Goal: Transaction & Acquisition: Purchase product/service

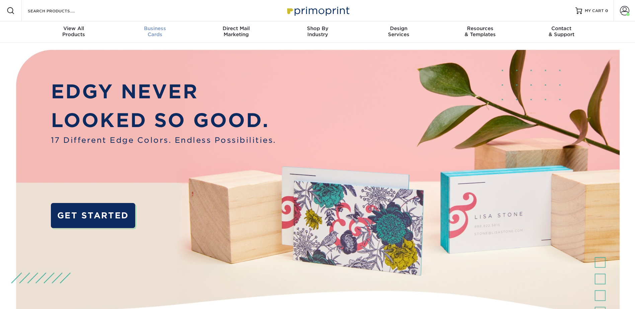
click at [161, 27] on span "Business" at bounding box center [154, 28] width 81 height 6
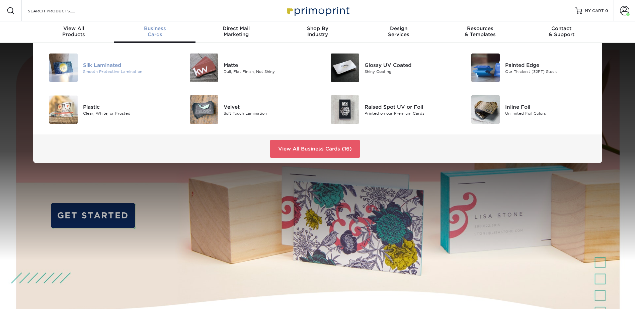
click at [114, 65] on div "Silk Laminated" at bounding box center [127, 64] width 89 height 7
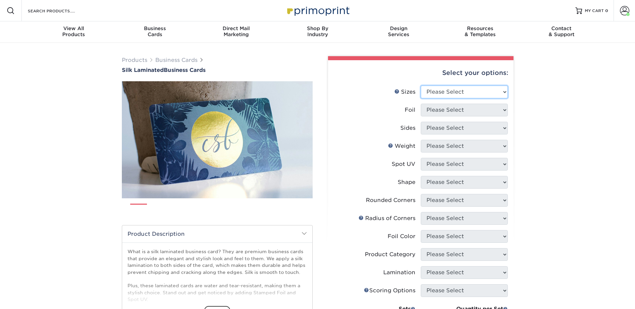
click at [461, 89] on select "Please Select 1.5" x 3.5" - Mini 1.75" x 3.5" - Mini 2" x 2" - Square 2" x 3" -…" at bounding box center [464, 92] width 87 height 13
select select "2.00x3.50"
click at [421, 86] on select "Please Select 1.5" x 3.5" - Mini 1.75" x 3.5" - Mini 2" x 2" - Square 2" x 3" -…" at bounding box center [464, 92] width 87 height 13
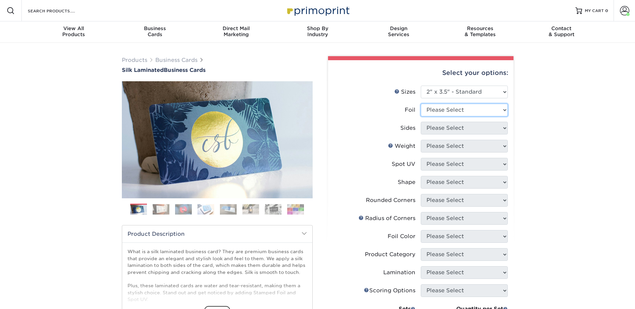
click at [452, 109] on select "Please Select Yes No" at bounding box center [464, 110] width 87 height 13
click at [421, 104] on select "Please Select Yes No" at bounding box center [464, 110] width 87 height 13
click at [444, 110] on select "Please Select Yes No" at bounding box center [464, 110] width 87 height 13
select select "0"
click at [421, 104] on select "Please Select Yes No" at bounding box center [464, 110] width 87 height 13
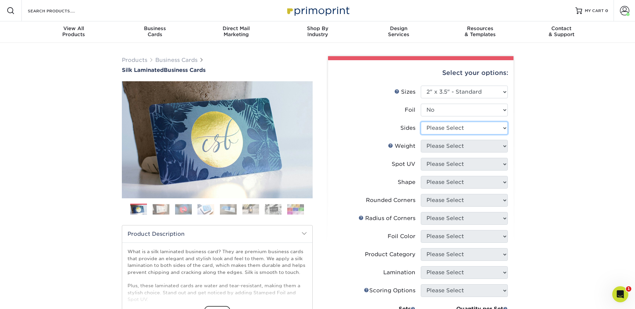
click at [444, 129] on select "Please Select Print Both Sides Print Front Only" at bounding box center [464, 128] width 87 height 13
select select "13abbda7-1d64-4f25-8bb2-c179b224825d"
click at [421, 122] on select "Please Select Print Both Sides Print Front Only" at bounding box center [464, 128] width 87 height 13
click at [445, 148] on select "Please Select 16PT" at bounding box center [464, 146] width 87 height 13
select select "16PT"
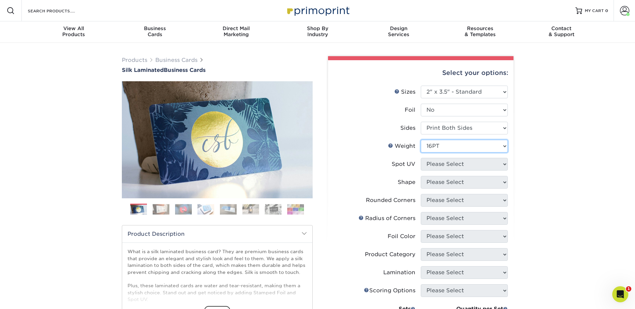
click at [421, 140] on select "Please Select 16PT" at bounding box center [464, 146] width 87 height 13
click at [449, 161] on select "Please Select No Spot UV Front and Back (Both Sides) Front Only Back Only" at bounding box center [464, 164] width 87 height 13
select select "3"
click at [421, 158] on select "Please Select No Spot UV Front and Back (Both Sides) Front Only Back Only" at bounding box center [464, 164] width 87 height 13
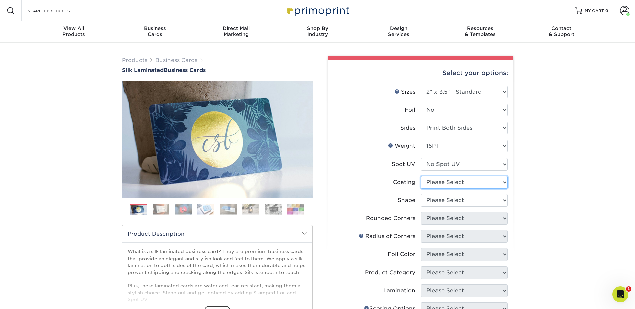
click at [450, 182] on select at bounding box center [464, 182] width 87 height 13
select select "3e7618de-abca-4bda-9f97-8b9129e913d8"
click at [421, 176] on select at bounding box center [464, 182] width 87 height 13
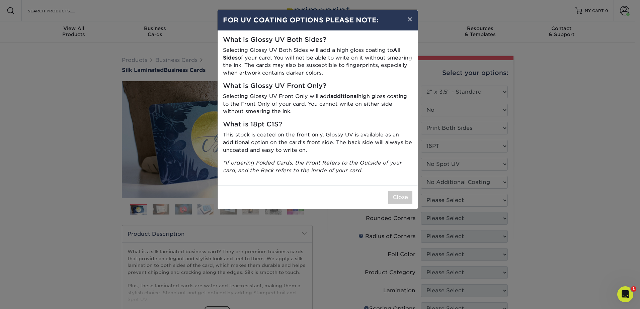
click at [454, 200] on div "× FOR UV COATING OPTIONS PLEASE NOTE: What is Glossy UV Both Sides? Selecting G…" at bounding box center [320, 154] width 640 height 309
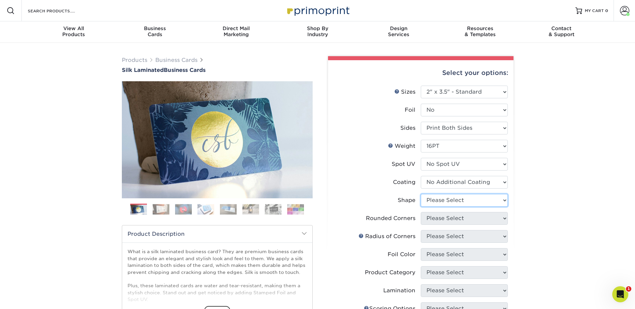
click at [454, 200] on select "Please Select Standard Oval" at bounding box center [464, 200] width 87 height 13
select select "standard"
click at [421, 194] on select "Please Select Standard Oval" at bounding box center [464, 200] width 87 height 13
click at [457, 219] on select "Please Select Yes - Round 2 Corners Yes - Round 4 Corners No" at bounding box center [464, 218] width 87 height 13
select select "0"
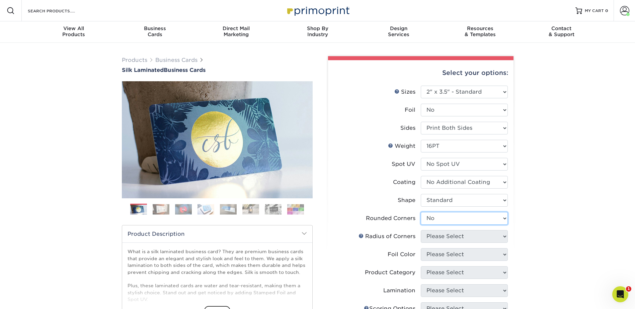
click at [421, 212] on select "Please Select Yes - Round 2 Corners Yes - Round 4 Corners No" at bounding box center [464, 218] width 87 height 13
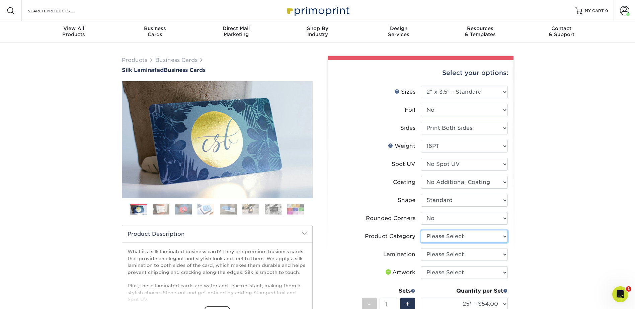
click at [464, 236] on select "Please Select Business Cards" at bounding box center [464, 236] width 87 height 13
select select "3b5148f1-0588-4f88-a218-97bcfdce65c1"
click at [421, 230] on select "Please Select Business Cards" at bounding box center [464, 236] width 87 height 13
click at [450, 252] on select "Please Select Silk" at bounding box center [464, 254] width 87 height 13
select select "ccacb42f-45f7-42d3-bbd3-7c8421cf37f0"
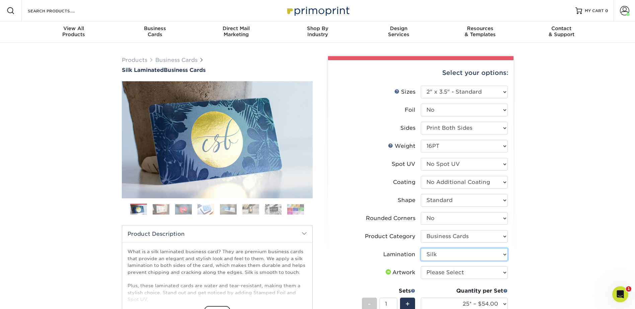
click at [421, 248] on select "Please Select Silk" at bounding box center [464, 254] width 87 height 13
click at [446, 270] on select "Please Select I will upload files I need a design - $100" at bounding box center [464, 272] width 87 height 13
select select "upload"
click at [421, 266] on select "Please Select I will upload files I need a design - $100" at bounding box center [464, 272] width 87 height 13
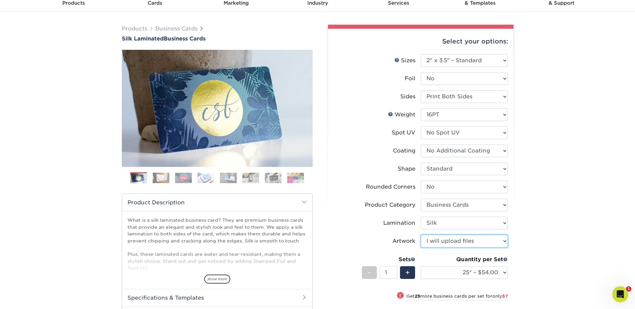
scroll to position [33, 0]
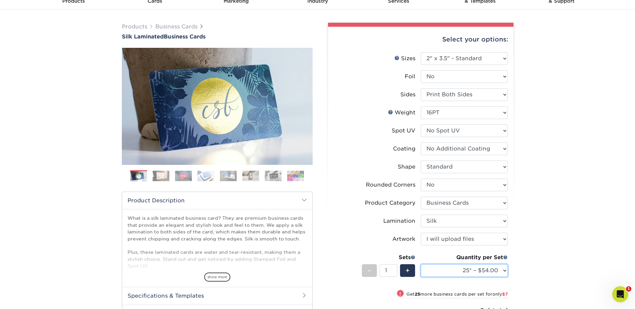
click at [469, 272] on select "25* – $54.00 50* – $61.00 75* – $68.00 100* – $75.00 250* – $82.00 500 – $86.00…" at bounding box center [464, 270] width 87 height 13
select select "100* – $75.00"
click at [421, 264] on select "25* – $54.00 50* – $61.00 75* – $68.00 100* – $75.00 250* – $82.00 500 – $86.00…" at bounding box center [464, 270] width 87 height 13
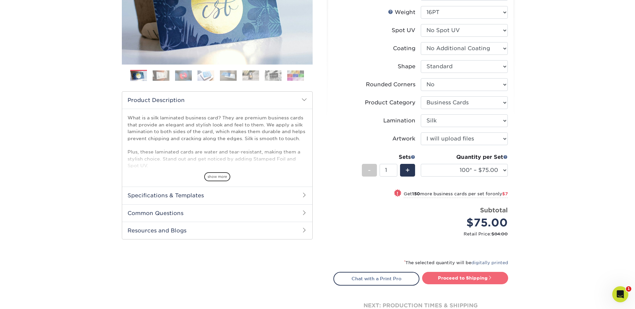
click at [472, 276] on link "Proceed to Shipping" at bounding box center [465, 278] width 86 height 12
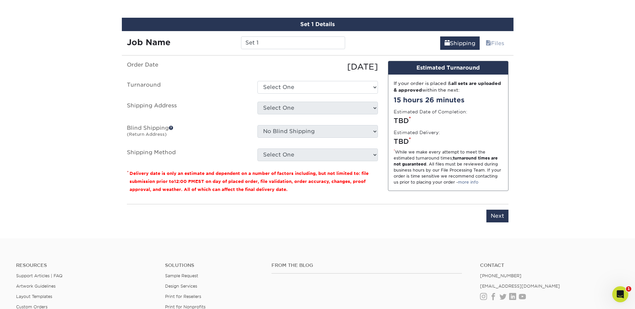
scroll to position [424, 0]
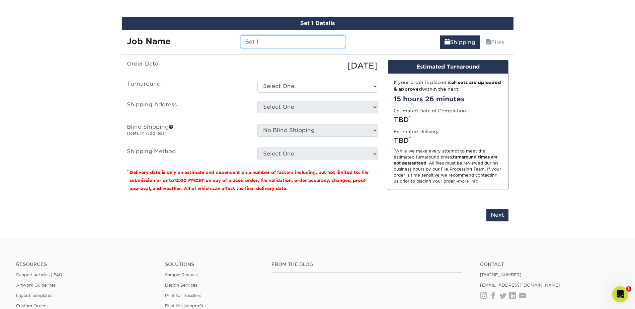
click at [265, 44] on input "Set 1" at bounding box center [293, 41] width 104 height 13
type input "AHerrera - El Segundo"
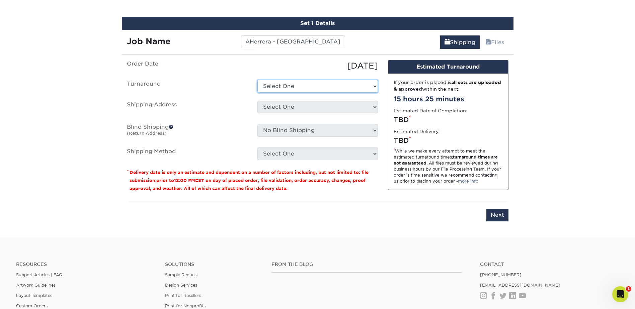
click at [291, 85] on select "Select One 2-4 Business Days 2 Day Next Business Day" at bounding box center [317, 86] width 120 height 13
select select "e8d6ad55-c448-4bce-ba25-c4c4dd4b9d0d"
click at [257, 80] on select "Select One 2-4 Business Days 2 Day Next Business Day" at bounding box center [317, 86] width 120 height 13
click at [287, 107] on select "Select One [PERSON_NAME] [PERSON_NAME] [PERSON_NAME] [PERSON_NAME] [PERSON_NAME…" at bounding box center [317, 107] width 120 height 13
select select "277969"
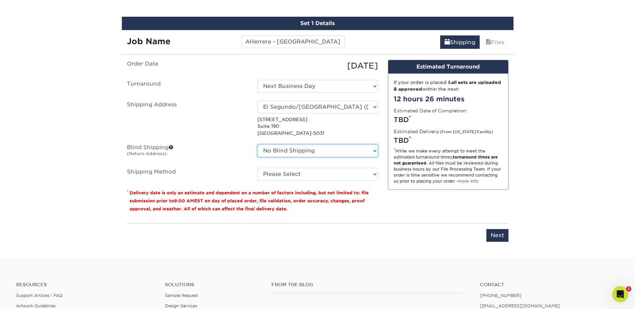
click at [309, 156] on select "No Blind Shipping [PERSON_NAME] [PERSON_NAME] [PERSON_NAME] [PERSON_NAME] [PERS…" at bounding box center [317, 151] width 120 height 13
select select "277969"
click at [257, 145] on select "No Blind Shipping [PERSON_NAME] [PERSON_NAME] [PERSON_NAME] [PERSON_NAME] [PERS…" at bounding box center [317, 151] width 120 height 13
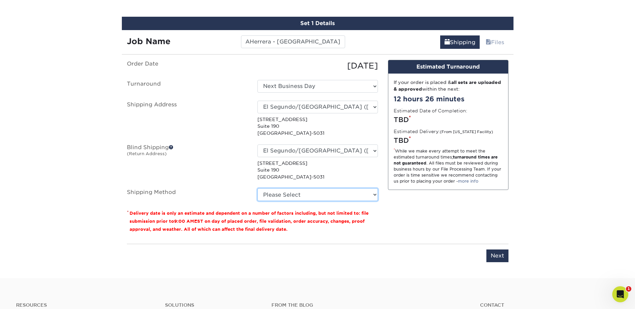
click at [299, 193] on select "Please Select Ground Shipping (+$7.84) 3 Day Shipping Service (+$15.34) 2 Day A…" at bounding box center [317, 194] width 120 height 13
select select "03"
click at [257, 188] on select "Please Select Ground Shipping (+$7.84) 3 Day Shipping Service (+$15.34) 2 Day A…" at bounding box center [317, 194] width 120 height 13
click at [488, 249] on div "Please enter job name and select desired turnaround time, shipping address and …" at bounding box center [317, 253] width 381 height 18
click at [498, 254] on input "Next" at bounding box center [497, 256] width 22 height 13
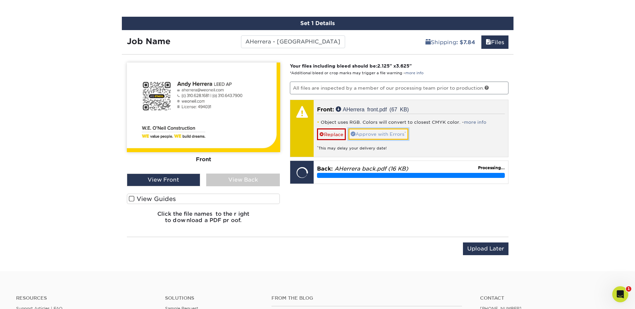
click at [391, 133] on link "Approve with Errors *" at bounding box center [378, 133] width 60 height 11
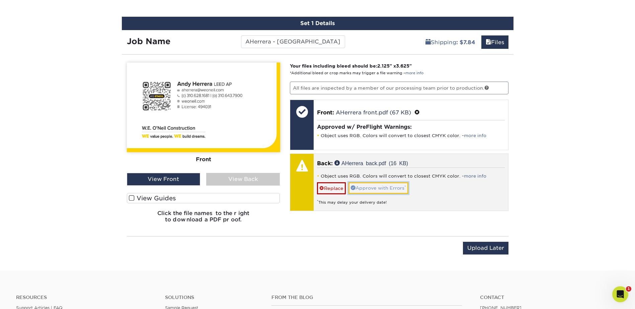
click at [388, 188] on link "Approve with Errors *" at bounding box center [378, 187] width 60 height 11
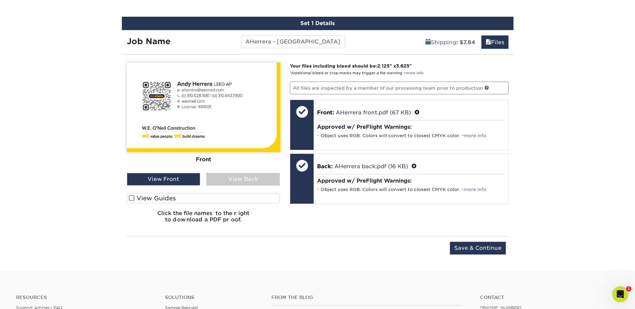
click at [222, 181] on div "View Back" at bounding box center [243, 179] width 74 height 13
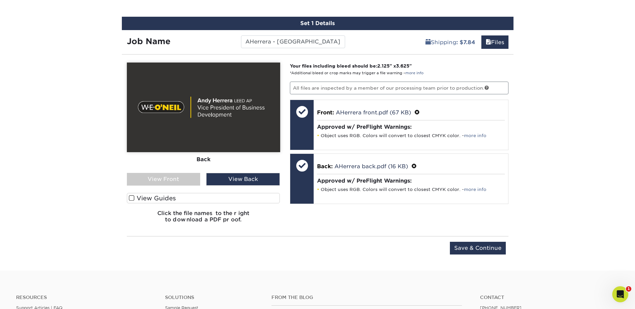
click at [175, 174] on div "View Front" at bounding box center [164, 179] width 74 height 13
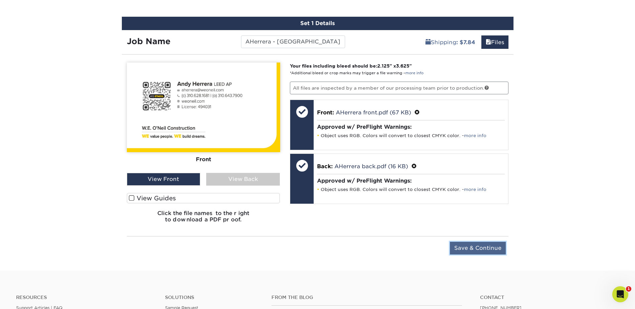
click at [490, 247] on input "Save & Continue" at bounding box center [478, 248] width 56 height 13
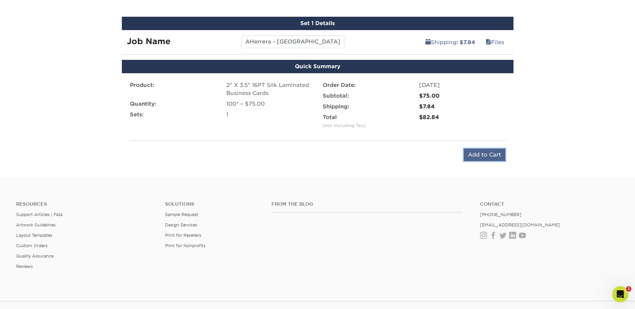
click at [472, 158] on input "Add to Cart" at bounding box center [484, 155] width 42 height 13
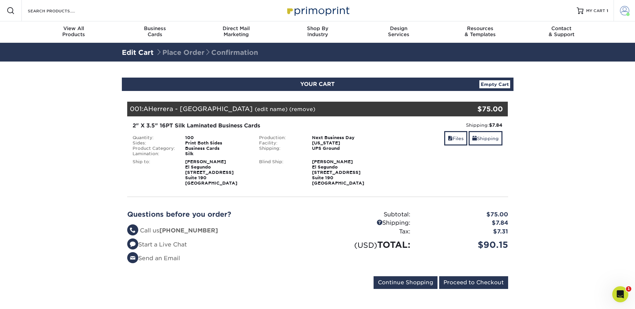
click at [626, 13] on span at bounding box center [627, 14] width 3 height 3
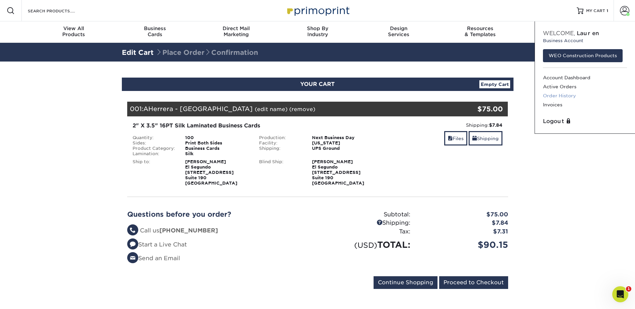
click at [564, 93] on link "Order History" at bounding box center [585, 95] width 84 height 9
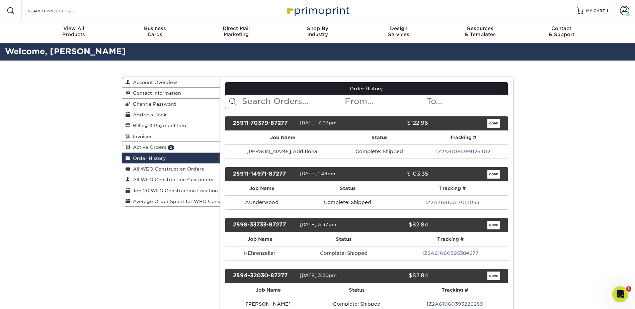
click at [277, 102] on input "text" at bounding box center [292, 101] width 103 height 13
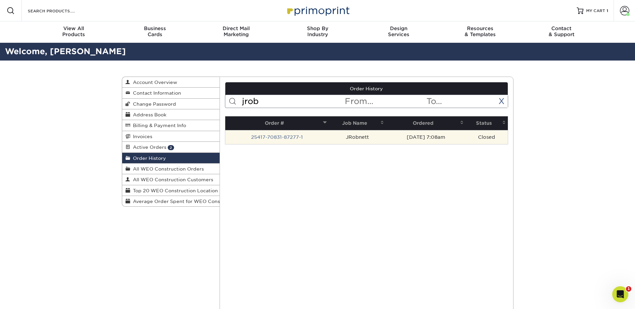
type input "jrob"
click at [348, 137] on td "JRobnett" at bounding box center [357, 137] width 57 height 14
click at [288, 135] on link "25417-70831-87277-1" at bounding box center [277, 136] width 52 height 5
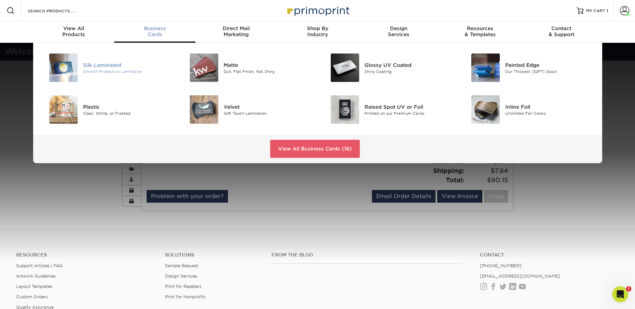
click at [97, 63] on div "Silk Laminated" at bounding box center [127, 64] width 89 height 7
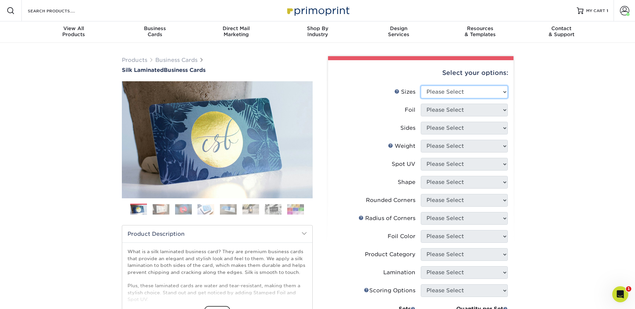
click at [470, 92] on select "Please Select 1.5" x 3.5" - Mini 1.75" x 3.5" - Mini 2" x 2" - Square 2" x 3" -…" at bounding box center [464, 92] width 87 height 13
select select "2.00x3.50"
click at [421, 86] on select "Please Select 1.5" x 3.5" - Mini 1.75" x 3.5" - Mini 2" x 2" - Square 2" x 3" -…" at bounding box center [464, 92] width 87 height 13
click at [459, 113] on select "Please Select Yes No" at bounding box center [464, 110] width 87 height 13
select select "0"
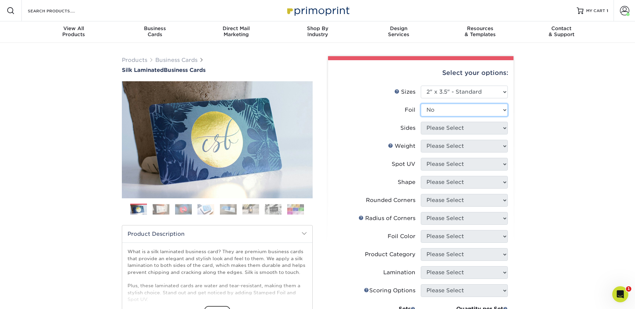
click at [421, 104] on select "Please Select Yes No" at bounding box center [464, 110] width 87 height 13
click at [450, 131] on select "Please Select Print Both Sides Print Front Only" at bounding box center [464, 128] width 87 height 13
select select "13abbda7-1d64-4f25-8bb2-c179b224825d"
click at [421, 122] on select "Please Select Print Both Sides Print Front Only" at bounding box center [464, 128] width 87 height 13
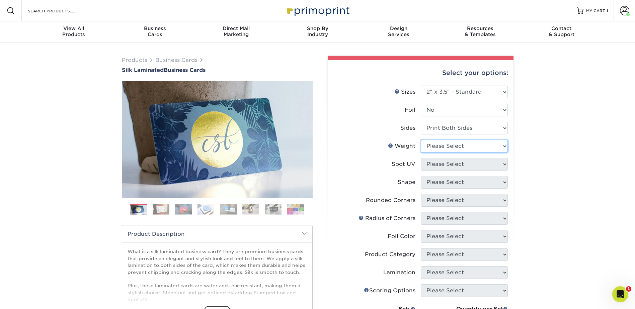
click at [448, 146] on select "Please Select 16PT" at bounding box center [464, 146] width 87 height 13
select select "16PT"
click at [421, 140] on select "Please Select 16PT" at bounding box center [464, 146] width 87 height 13
click at [447, 163] on select "Please Select No Spot UV Front and Back (Both Sides) Front Only Back Only" at bounding box center [464, 164] width 87 height 13
select select "3"
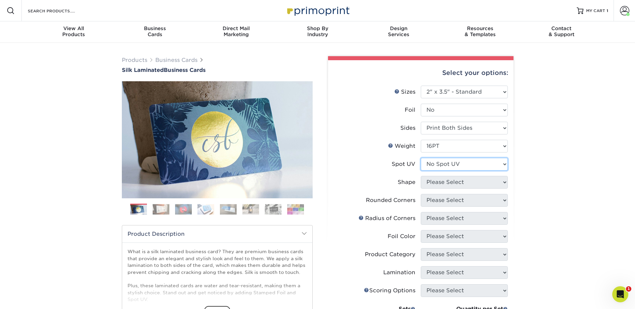
click at [421, 158] on select "Please Select No Spot UV Front and Back (Both Sides) Front Only Back Only" at bounding box center [464, 164] width 87 height 13
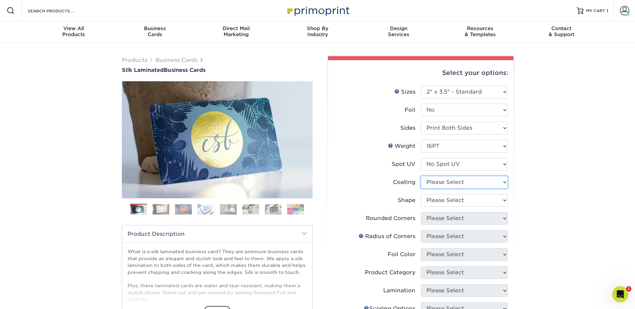
click at [447, 180] on select at bounding box center [464, 182] width 87 height 13
select select "3e7618de-abca-4bda-9f97-8b9129e913d8"
click at [421, 176] on select at bounding box center [464, 182] width 87 height 13
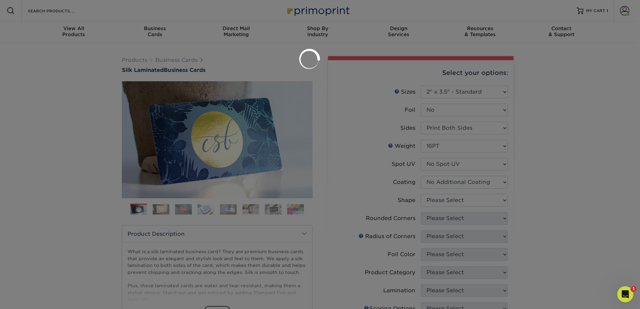
click at [448, 200] on div at bounding box center [320, 154] width 640 height 309
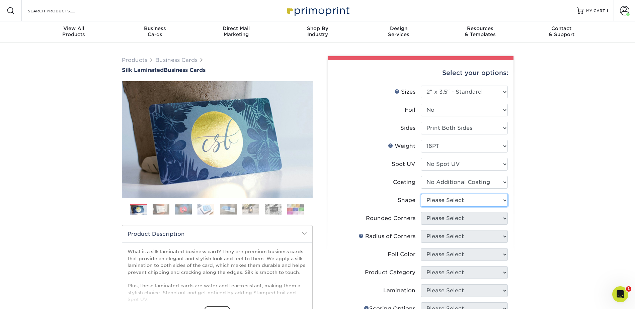
click at [448, 200] on select "Please Select Standard Oval" at bounding box center [464, 200] width 87 height 13
select select "standard"
click at [421, 194] on select "Please Select Standard Oval" at bounding box center [464, 200] width 87 height 13
click at [446, 215] on select "Please Select Yes - Round 2 Corners Yes - Round 4 Corners No" at bounding box center [464, 218] width 87 height 13
select select "0"
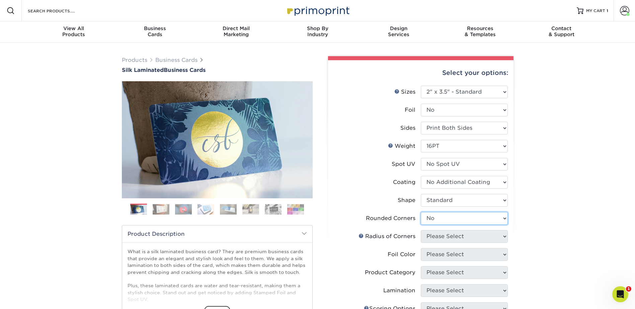
click at [421, 212] on select "Please Select Yes - Round 2 Corners Yes - Round 4 Corners No" at bounding box center [464, 218] width 87 height 13
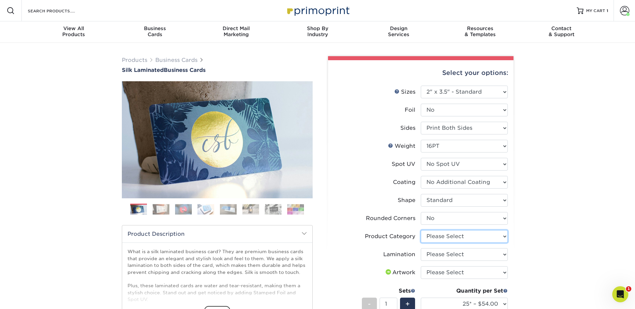
click at [453, 234] on select "Please Select Business Cards" at bounding box center [464, 236] width 87 height 13
select select "3b5148f1-0588-4f88-a218-97bcfdce65c1"
click at [421, 230] on select "Please Select Business Cards" at bounding box center [464, 236] width 87 height 13
click at [447, 252] on select "Please Select Silk" at bounding box center [464, 254] width 87 height 13
select select "ccacb42f-45f7-42d3-bbd3-7c8421cf37f0"
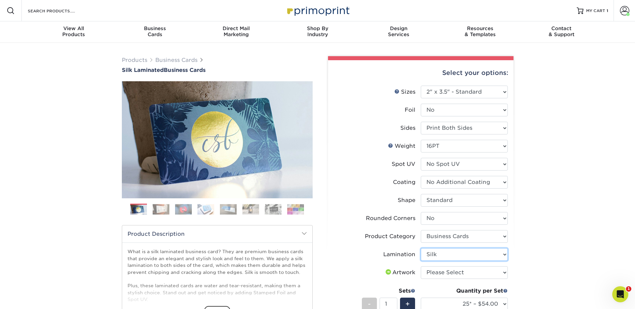
click at [421, 248] on select "Please Select Silk" at bounding box center [464, 254] width 87 height 13
click at [441, 274] on select "Please Select I will upload files I need a design - $100" at bounding box center [464, 272] width 87 height 13
select select "upload"
click at [421, 266] on select "Please Select I will upload files I need a design - $100" at bounding box center [464, 272] width 87 height 13
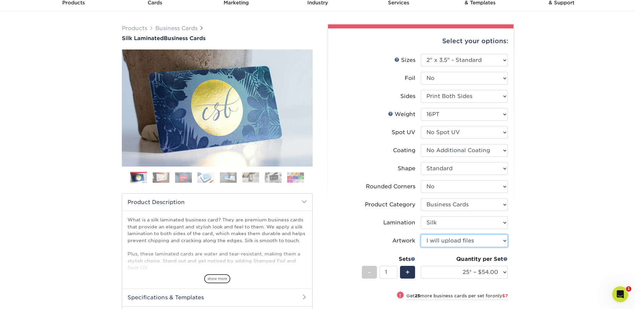
scroll to position [33, 0]
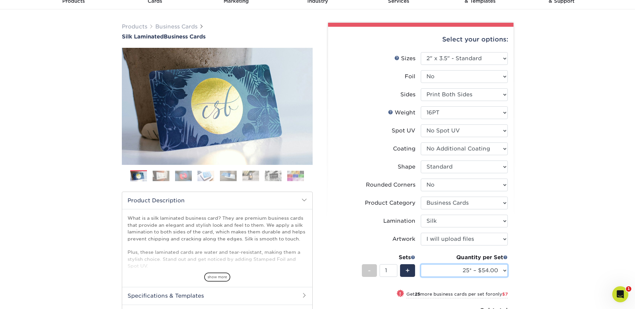
click at [473, 272] on select "25* – $54.00 50* – $61.00 75* – $68.00 100* – $75.00 250* – $82.00 500 – $86.00…" at bounding box center [464, 270] width 87 height 13
select select "100* – $75.00"
click at [421, 264] on select "25* – $54.00 50* – $61.00 75* – $68.00 100* – $75.00 250* – $82.00 500 – $86.00…" at bounding box center [464, 270] width 87 height 13
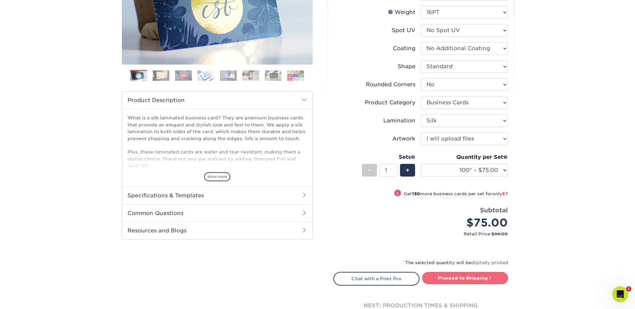
click at [470, 277] on link "Proceed to Shipping" at bounding box center [465, 278] width 86 height 12
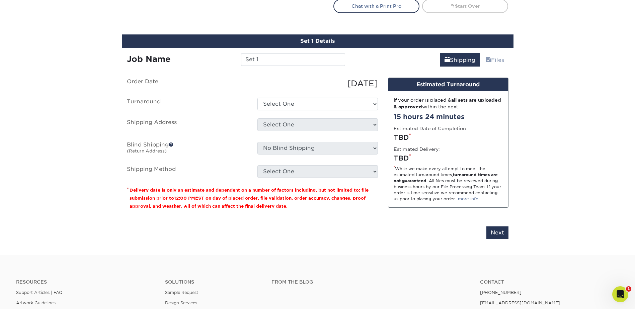
scroll to position [424, 0]
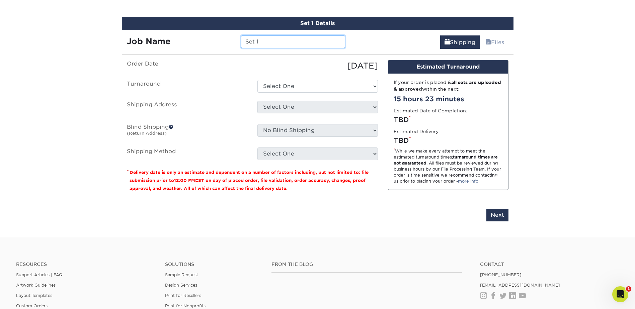
click at [276, 45] on input "Set 1" at bounding box center [293, 41] width 104 height 13
type input "AHerrera - [GEOGRAPHIC_DATA]"
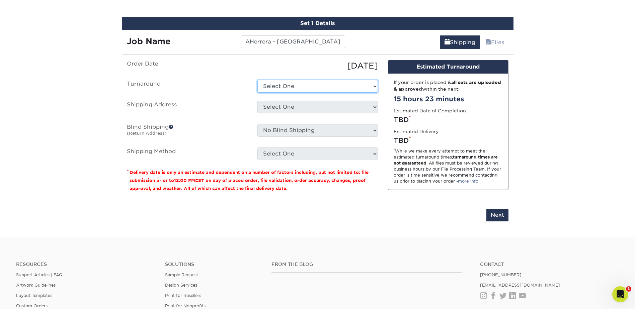
click at [287, 88] on select "Select One 2-4 Business Days 2 Day Next Business Day" at bounding box center [317, 86] width 120 height 13
select select "e8d6ad55-c448-4bce-ba25-c4c4dd4b9d0d"
click at [257, 80] on select "Select One 2-4 Business Days 2 Day Next Business Day" at bounding box center [317, 86] width 120 height 13
click at [290, 110] on select "Select One Adan Arreola Adolfo Ordonez Adolfo Ordonez Alfonso Toro Alicia Monta…" at bounding box center [317, 107] width 120 height 13
select select "277969"
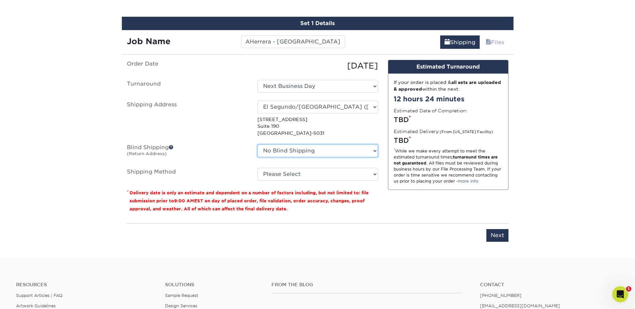
click at [310, 149] on select "No Blind Shipping Adan Arreola Adolfo Ordonez Adolfo Ordonez Alfonso Toro Alici…" at bounding box center [317, 151] width 120 height 13
select select "277969"
click at [257, 145] on select "No Blind Shipping Adan Arreola Adolfo Ordonez Adolfo Ordonez Alfonso Toro Alici…" at bounding box center [317, 151] width 120 height 13
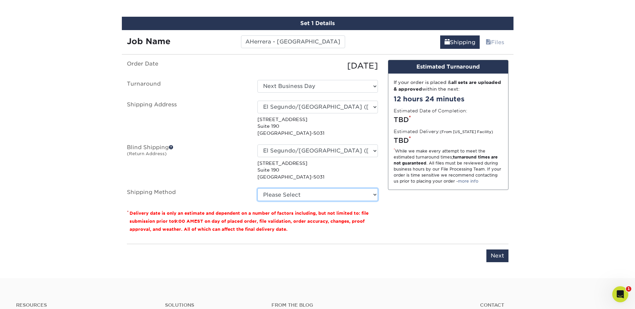
click at [296, 191] on select "Please Select Ground Shipping (+$7.84) 3 Day Shipping Service (+$15.34) 2 Day A…" at bounding box center [317, 194] width 120 height 13
select select "03"
click at [257, 188] on select "Please Select Ground Shipping (+$7.84) 3 Day Shipping Service (+$15.34) 2 Day A…" at bounding box center [317, 194] width 120 height 13
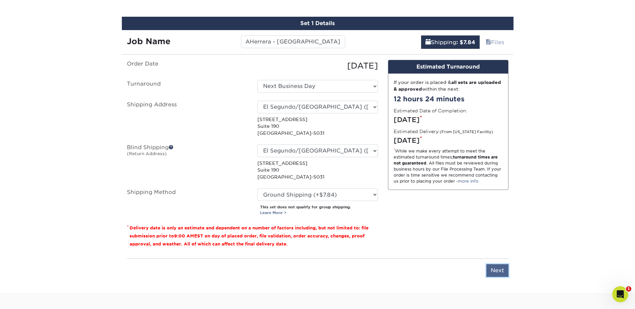
click at [499, 274] on input "Next" at bounding box center [497, 270] width 22 height 13
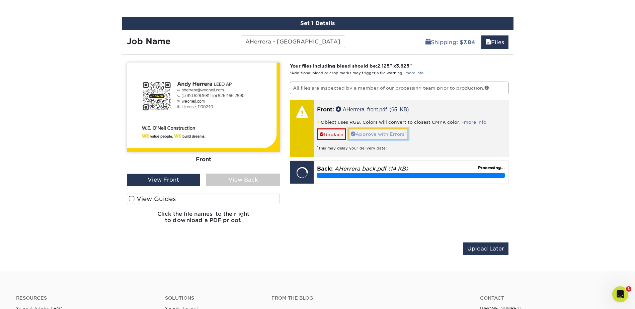
click at [383, 132] on link "Approve with Errors *" at bounding box center [378, 133] width 60 height 11
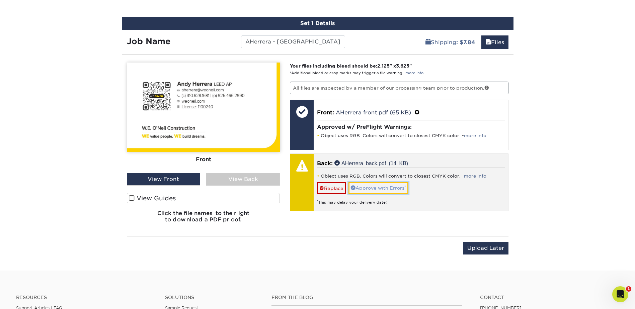
click at [385, 187] on link "Approve with Errors *" at bounding box center [378, 187] width 60 height 11
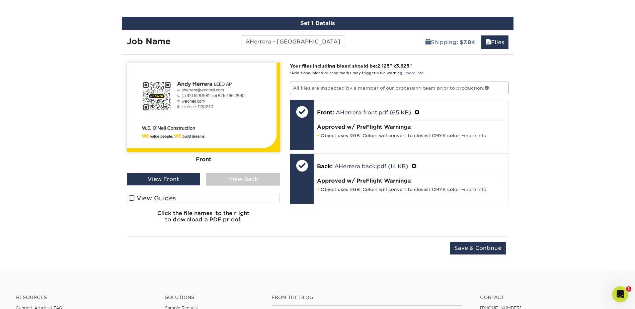
click at [238, 176] on div "View Back" at bounding box center [243, 179] width 74 height 13
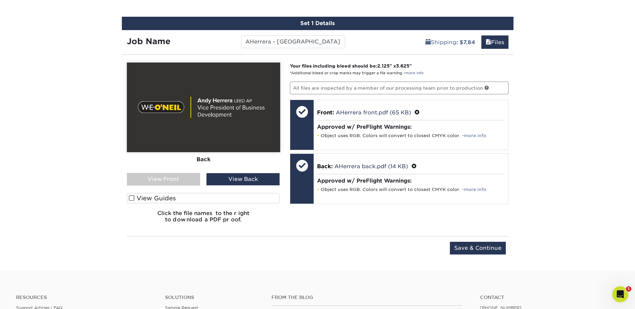
click at [179, 175] on div "View Front" at bounding box center [164, 179] width 74 height 13
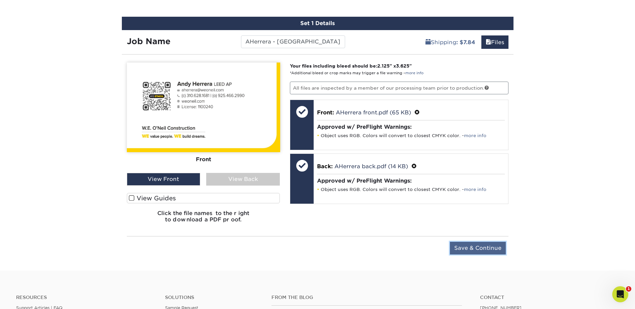
click at [478, 247] on input "Save & Continue" at bounding box center [478, 248] width 56 height 13
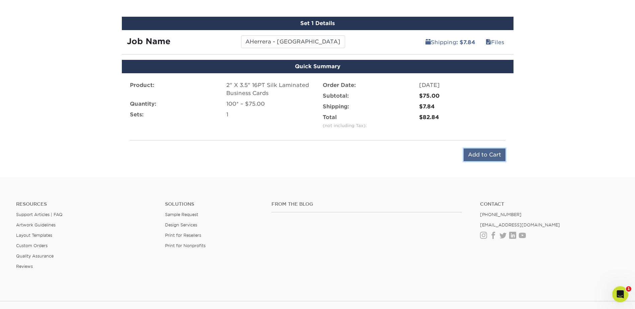
click at [484, 155] on input "Add to Cart" at bounding box center [484, 155] width 42 height 13
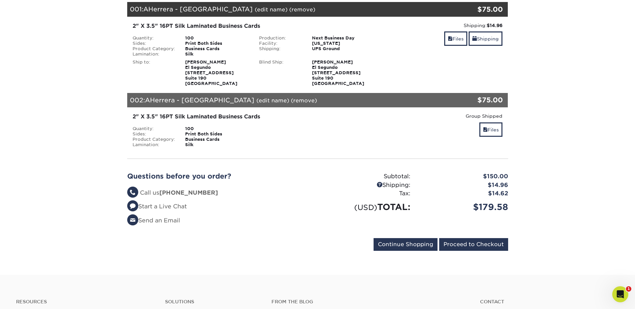
scroll to position [134, 0]
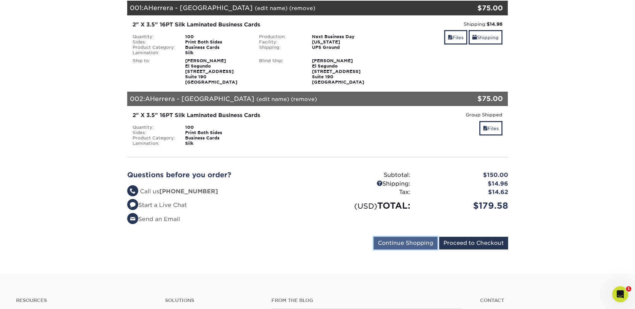
click at [412, 243] on input "Continue Shopping" at bounding box center [405, 243] width 64 height 13
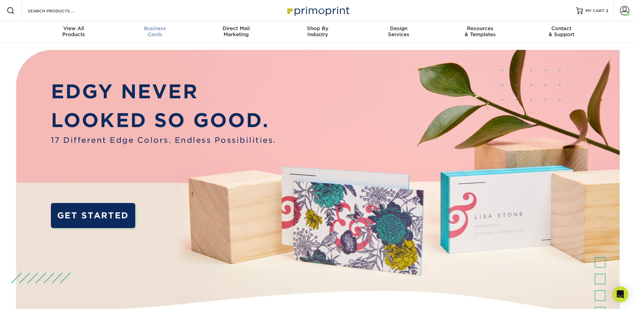
click at [152, 26] on span "Business" at bounding box center [154, 28] width 81 height 6
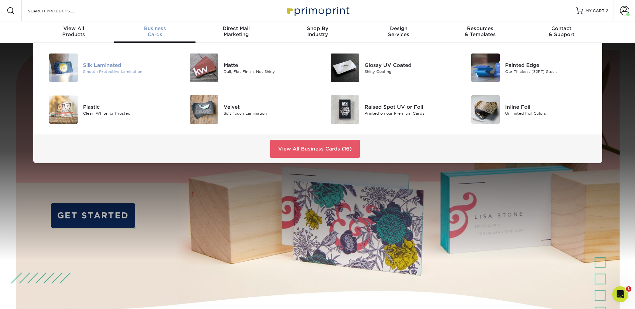
click at [78, 66] on div at bounding box center [59, 68] width 47 height 28
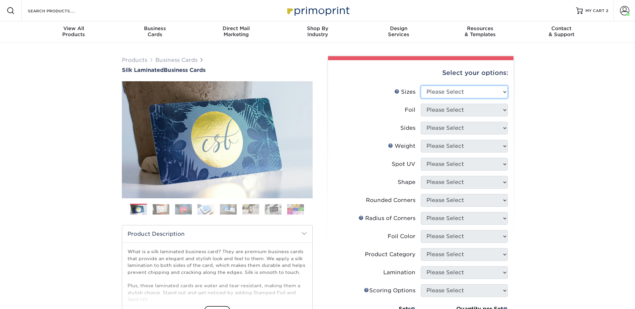
click at [445, 98] on select "Please Select 1.5" x 3.5" - Mini 1.75" x 3.5" - Mini 2" x 2" - Square 2" x 3" -…" at bounding box center [464, 92] width 87 height 13
select select "2.00x3.50"
click at [421, 86] on select "Please Select 1.5" x 3.5" - Mini 1.75" x 3.5" - Mini 2" x 2" - Square 2" x 3" -…" at bounding box center [464, 92] width 87 height 13
click at [451, 111] on select "Please Select Yes No" at bounding box center [464, 110] width 87 height 13
select select "0"
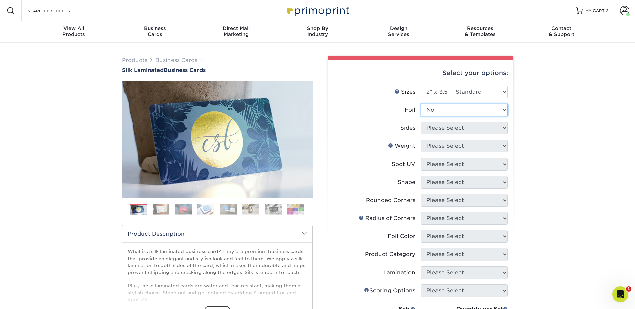
click at [421, 104] on select "Please Select Yes No" at bounding box center [464, 110] width 87 height 13
click at [447, 129] on select "Please Select Print Both Sides Print Front Only" at bounding box center [464, 128] width 87 height 13
select select "13abbda7-1d64-4f25-8bb2-c179b224825d"
click at [421, 122] on select "Please Select Print Both Sides Print Front Only" at bounding box center [464, 128] width 87 height 13
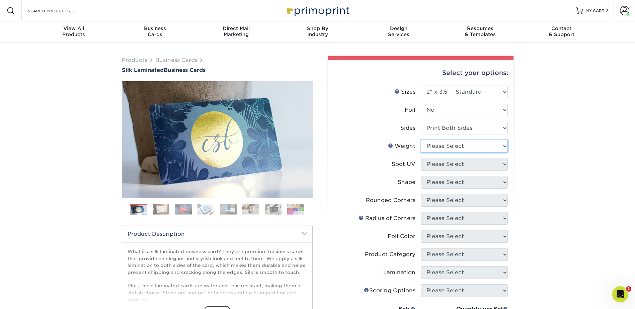
click at [447, 148] on select "Please Select 16PT" at bounding box center [464, 146] width 87 height 13
select select "16PT"
click at [421, 140] on select "Please Select 16PT" at bounding box center [464, 146] width 87 height 13
click at [446, 166] on select "Please Select No Spot UV Front and Back (Both Sides) Front Only Back Only" at bounding box center [464, 164] width 87 height 13
select select "3"
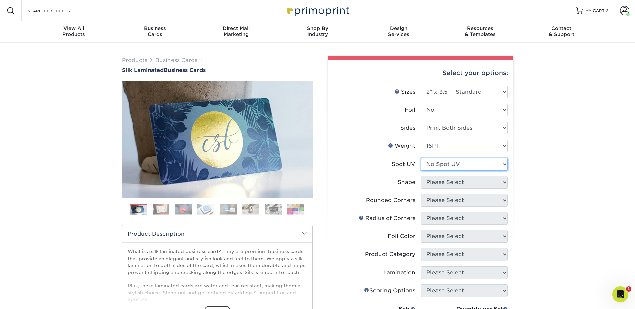
click at [421, 158] on select "Please Select No Spot UV Front and Back (Both Sides) Front Only Back Only" at bounding box center [464, 164] width 87 height 13
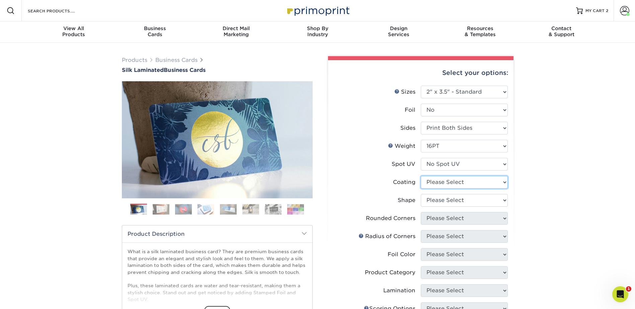
click at [447, 183] on select at bounding box center [464, 182] width 87 height 13
select select "3e7618de-abca-4bda-9f97-8b9129e913d8"
click at [421, 176] on select at bounding box center [464, 182] width 87 height 13
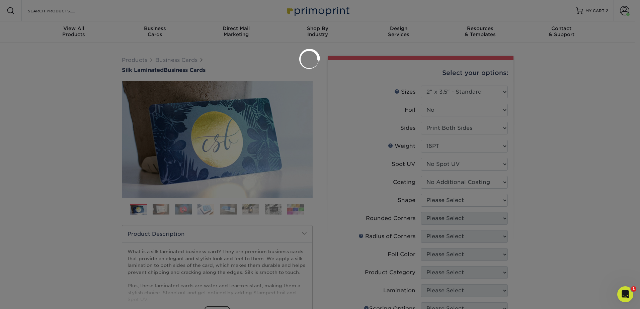
click at [444, 198] on div at bounding box center [320, 154] width 640 height 309
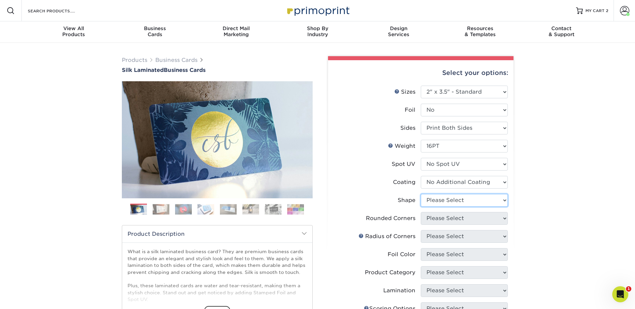
click at [446, 200] on select "Please Select Standard Oval" at bounding box center [464, 200] width 87 height 13
select select "standard"
click at [421, 194] on select "Please Select Standard Oval" at bounding box center [464, 200] width 87 height 13
click at [445, 215] on select "Please Select Yes - Round 2 Corners Yes - Round 4 Corners No" at bounding box center [464, 218] width 87 height 13
select select "0"
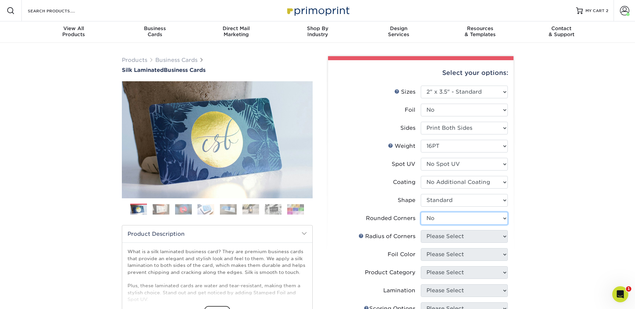
click at [421, 212] on select "Please Select Yes - Round 2 Corners Yes - Round 4 Corners No" at bounding box center [464, 218] width 87 height 13
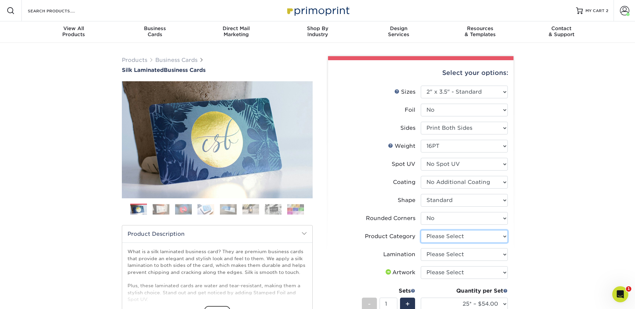
click at [437, 237] on select "Please Select Business Cards" at bounding box center [464, 236] width 87 height 13
select select "3b5148f1-0588-4f88-a218-97bcfdce65c1"
click at [421, 230] on select "Please Select Business Cards" at bounding box center [464, 236] width 87 height 13
click at [441, 253] on select "Please Select Silk" at bounding box center [464, 254] width 87 height 13
select select "ccacb42f-45f7-42d3-bbd3-7c8421cf37f0"
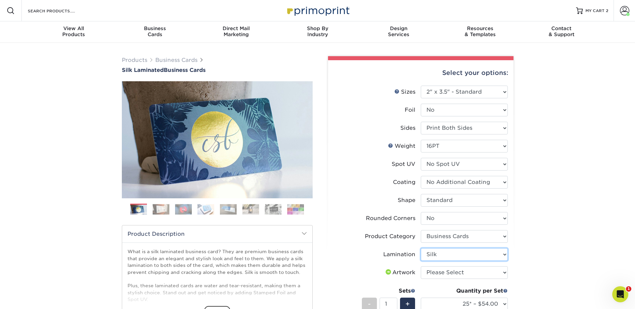
click at [421, 248] on select "Please Select Silk" at bounding box center [464, 254] width 87 height 13
click at [445, 271] on select "Please Select I will upload files I need a design - $100" at bounding box center [464, 272] width 87 height 13
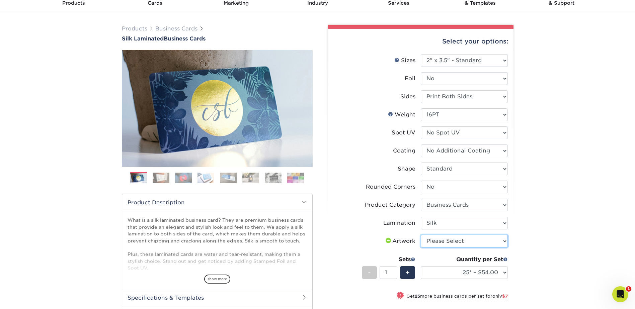
scroll to position [33, 0]
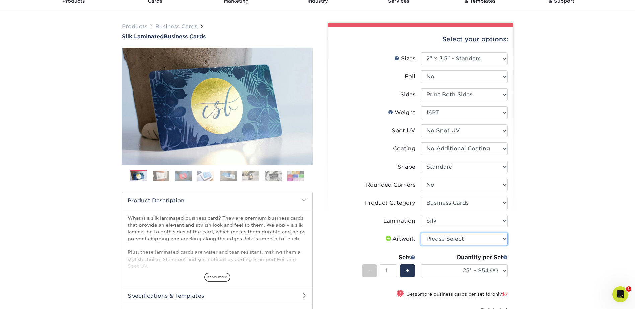
click at [468, 240] on select "Please Select I will upload files I need a design - $100" at bounding box center [464, 239] width 87 height 13
select select "upload"
click at [421, 233] on select "Please Select I will upload files I need a design - $100" at bounding box center [464, 239] width 87 height 13
click at [459, 266] on select "25* – $54.00 50* – $61.00 75* – $68.00 100* – $75.00 250* – $82.00 500 – $86.00…" at bounding box center [464, 270] width 87 height 13
select select "100* – $75.00"
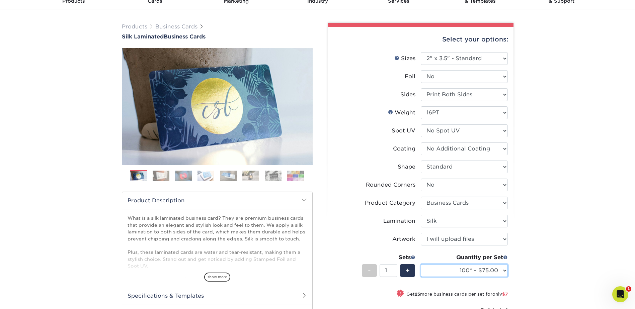
click at [421, 264] on select "25* – $54.00 50* – $61.00 75* – $68.00 100* – $75.00 250* – $82.00 500 – $86.00…" at bounding box center [464, 270] width 87 height 13
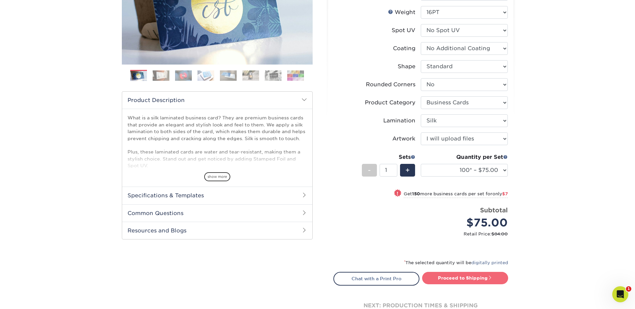
click at [481, 277] on link "Proceed to Shipping" at bounding box center [465, 278] width 86 height 12
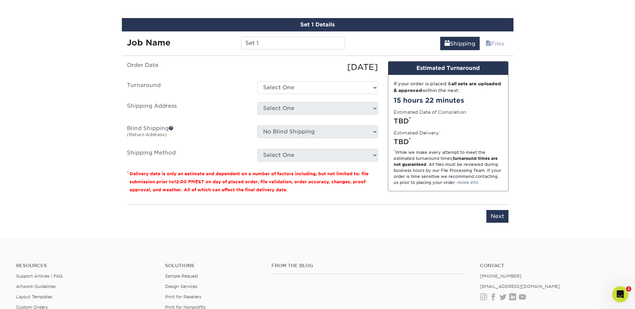
scroll to position [424, 0]
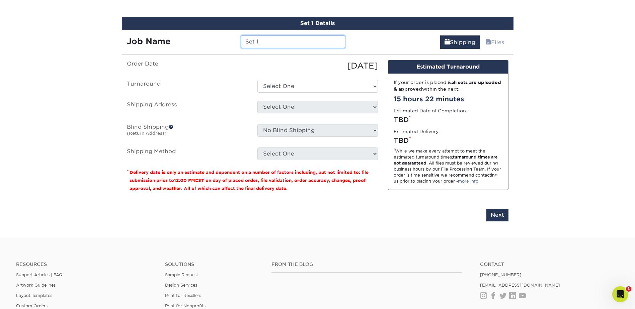
click at [273, 47] on input "Set 1" at bounding box center [293, 41] width 104 height 13
type input "ALe"
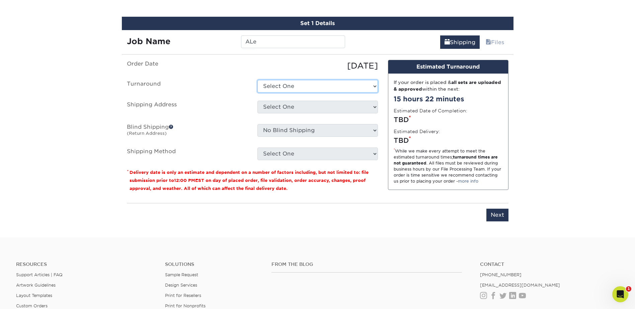
click at [297, 87] on select "Select One 2-4 Business Days 2 Day Next Business Day" at bounding box center [317, 86] width 120 height 13
select select "e8d6ad55-c448-4bce-ba25-c4c4dd4b9d0d"
click at [257, 80] on select "Select One 2-4 Business Days 2 Day Next Business Day" at bounding box center [317, 86] width 120 height 13
click at [294, 111] on select "Select One [PERSON_NAME] [PERSON_NAME] [PERSON_NAME] [PERSON_NAME] [PERSON_NAME…" at bounding box center [317, 107] width 120 height 13
select select "277969"
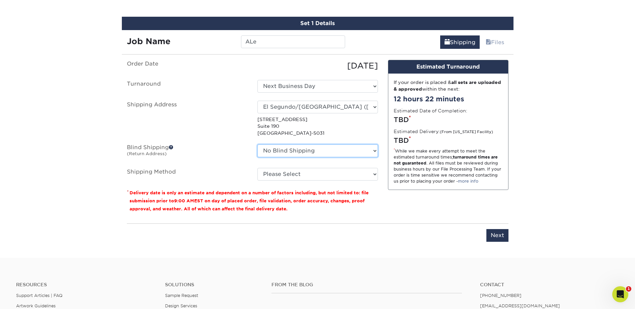
click at [342, 152] on select "No Blind Shipping [PERSON_NAME] [PERSON_NAME] [PERSON_NAME] [PERSON_NAME] [PERS…" at bounding box center [317, 151] width 120 height 13
click at [257, 145] on select "No Blind Shipping [PERSON_NAME] [PERSON_NAME] [PERSON_NAME] [PERSON_NAME] [PERS…" at bounding box center [317, 151] width 120 height 13
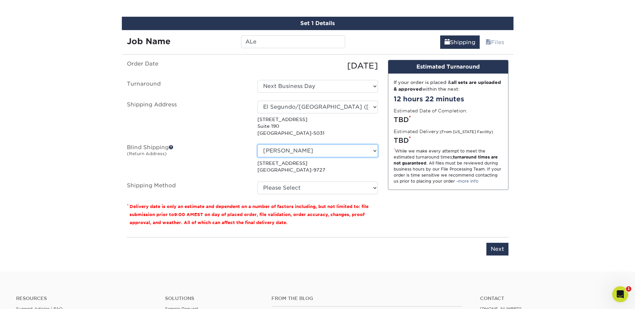
click at [309, 151] on select "No Blind Shipping [PERSON_NAME] [PERSON_NAME] [PERSON_NAME] [PERSON_NAME] [PERS…" at bounding box center [317, 151] width 120 height 13
select select "277969"
click at [257, 145] on select "No Blind Shipping [PERSON_NAME] [PERSON_NAME] [PERSON_NAME] [PERSON_NAME] [PERS…" at bounding box center [317, 151] width 120 height 13
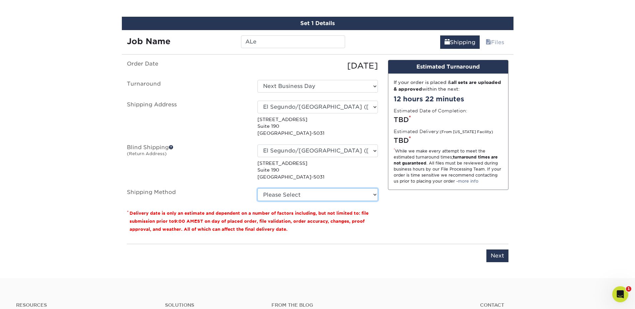
click at [305, 194] on select "Please Select Ground Shipping (+$7.84) 3 Day Shipping Service (+$15.34) 2 Day A…" at bounding box center [317, 194] width 120 height 13
select select "03"
click at [257, 188] on select "Please Select Ground Shipping (+$7.84) 3 Day Shipping Service (+$15.34) 2 Day A…" at bounding box center [317, 194] width 120 height 13
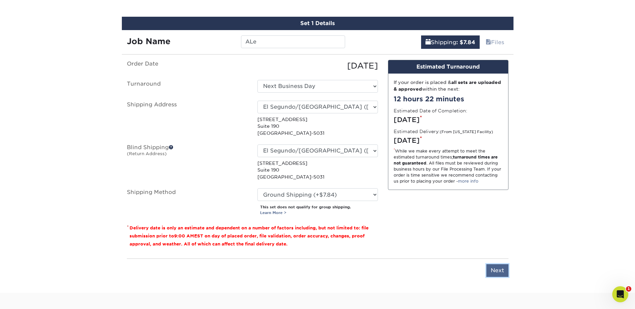
click at [506, 270] on input "Next" at bounding box center [497, 270] width 22 height 13
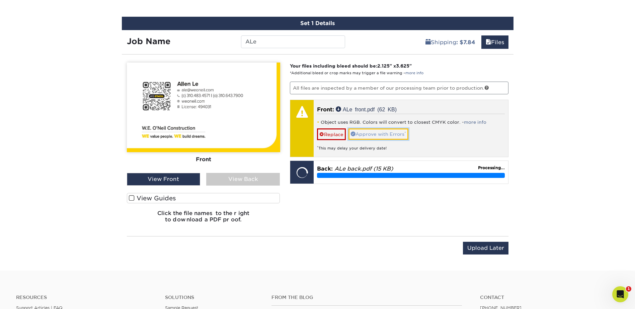
click at [387, 134] on link "Approve with Errors *" at bounding box center [378, 133] width 60 height 11
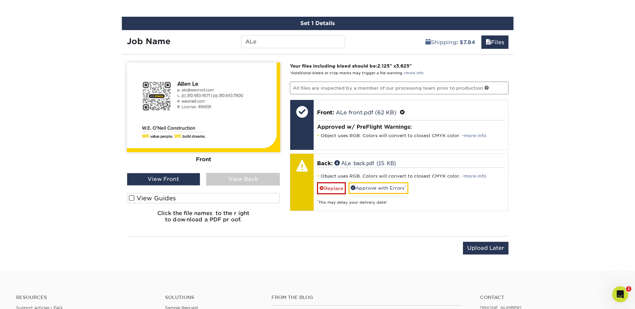
click at [242, 180] on div "View Back" at bounding box center [243, 179] width 74 height 13
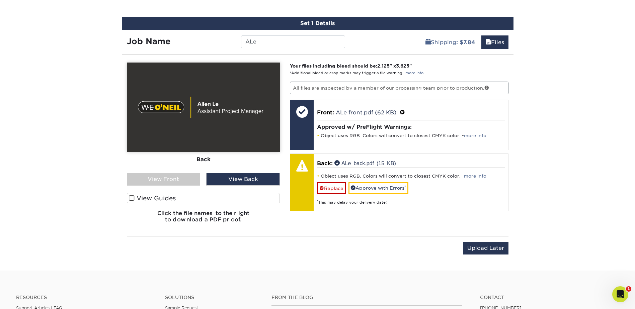
click at [167, 176] on div "View Front" at bounding box center [164, 179] width 74 height 13
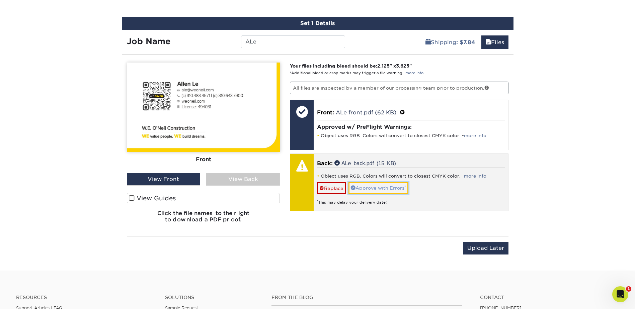
click at [367, 187] on link "Approve with Errors *" at bounding box center [378, 187] width 60 height 11
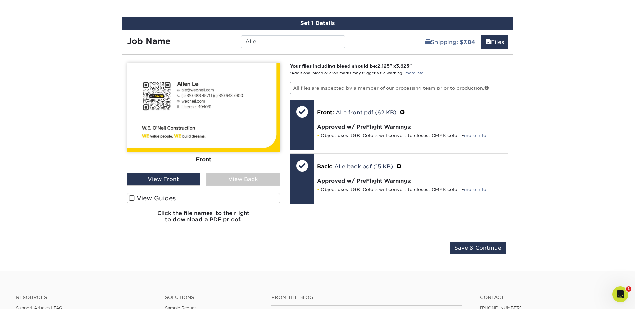
click at [235, 178] on div "View Back" at bounding box center [243, 179] width 74 height 13
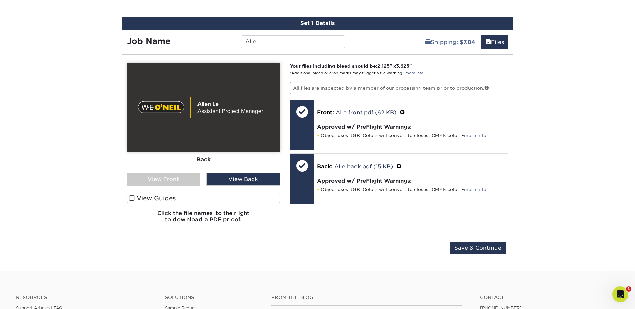
click at [176, 179] on div "View Front" at bounding box center [164, 179] width 74 height 13
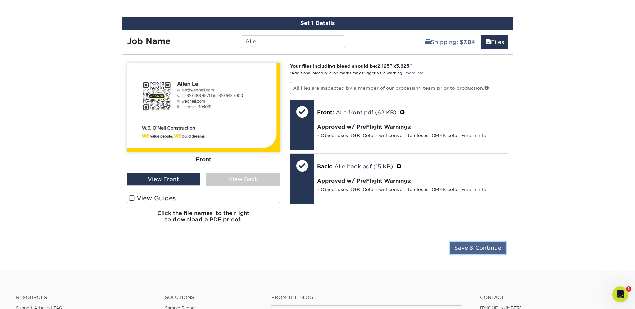
click at [490, 246] on input "Save & Continue" at bounding box center [478, 248] width 56 height 13
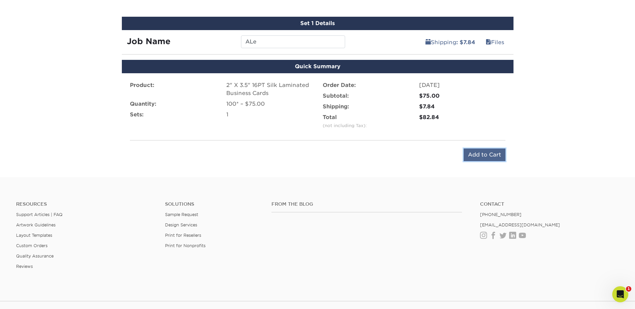
click at [469, 156] on input "Add to Cart" at bounding box center [484, 155] width 42 height 13
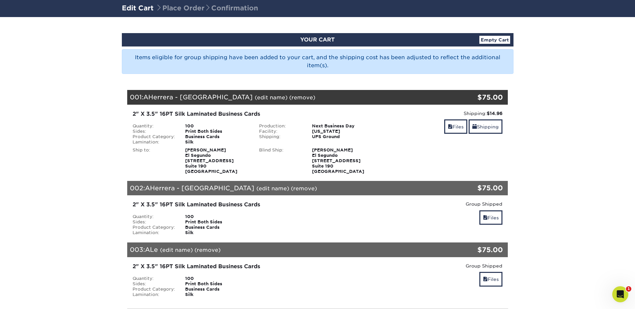
scroll to position [167, 0]
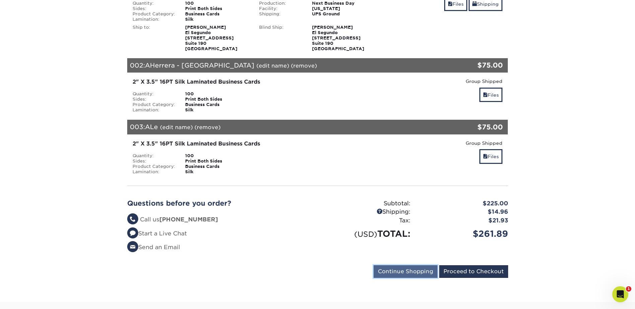
click at [420, 269] on input "Continue Shopping" at bounding box center [405, 271] width 64 height 13
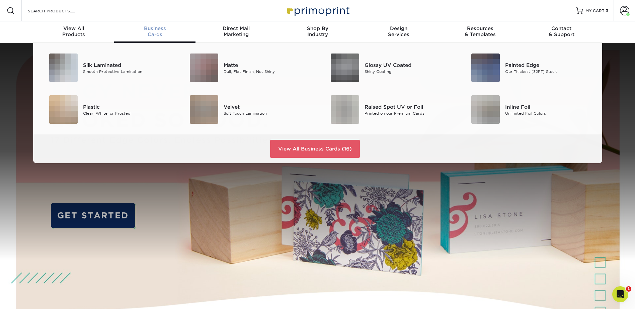
click at [153, 33] on div "Business Cards" at bounding box center [154, 31] width 81 height 12
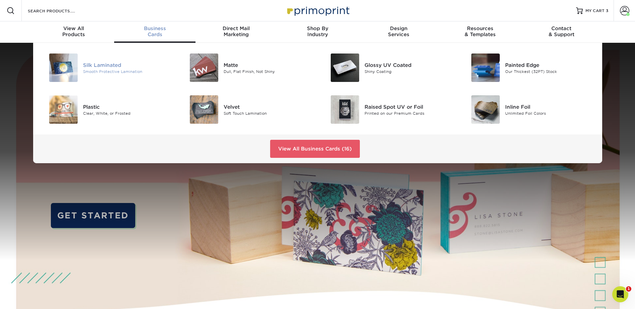
click at [119, 65] on div "Silk Laminated" at bounding box center [127, 64] width 89 height 7
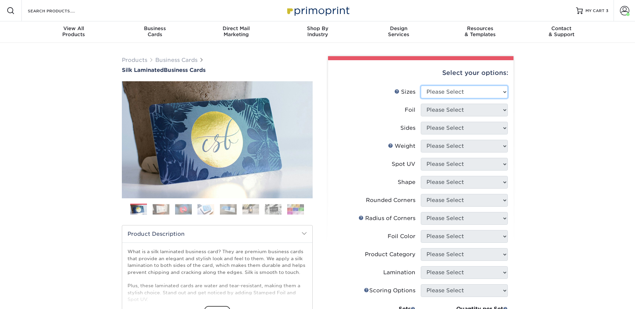
click at [423, 92] on select "Please Select 1.5" x 3.5" - Mini 1.75" x 3.5" - Mini 2" x 2" - Square 2" x 3" -…" at bounding box center [464, 92] width 87 height 13
select select "2.00x3.50"
click at [421, 86] on select "Please Select 1.5" x 3.5" - Mini 1.75" x 3.5" - Mini 2" x 2" - Square 2" x 3" -…" at bounding box center [464, 92] width 87 height 13
click at [454, 112] on select "Please Select Yes No" at bounding box center [464, 110] width 87 height 13
select select "0"
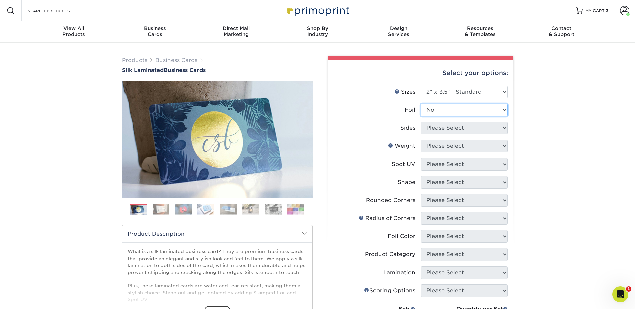
click at [421, 104] on select "Please Select Yes No" at bounding box center [464, 110] width 87 height 13
click at [451, 128] on select "Please Select Print Both Sides Print Front Only" at bounding box center [464, 128] width 87 height 13
select select "13abbda7-1d64-4f25-8bb2-c179b224825d"
click at [421, 122] on select "Please Select Print Both Sides Print Front Only" at bounding box center [464, 128] width 87 height 13
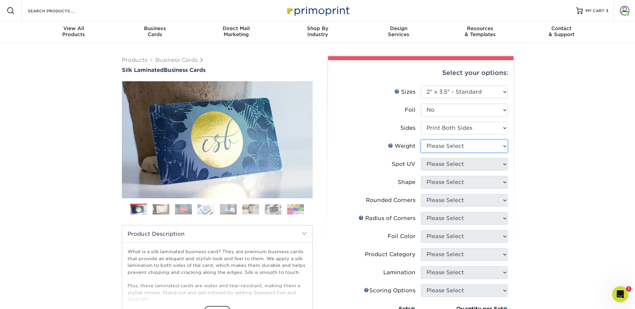
click at [450, 145] on select "Please Select 16PT" at bounding box center [464, 146] width 87 height 13
select select "16PT"
click at [421, 140] on select "Please Select 16PT" at bounding box center [464, 146] width 87 height 13
drag, startPoint x: 447, startPoint y: 166, endPoint x: 447, endPoint y: 171, distance: 5.1
click at [447, 166] on select "Please Select No Spot UV Front and Back (Both Sides) Front Only Back Only" at bounding box center [464, 164] width 87 height 13
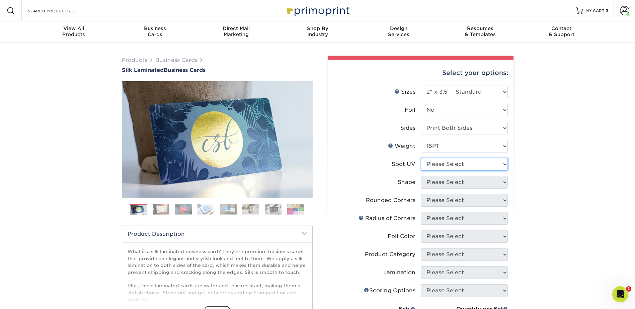
select select "3"
click at [421, 158] on select "Please Select No Spot UV Front and Back (Both Sides) Front Only Back Only" at bounding box center [464, 164] width 87 height 13
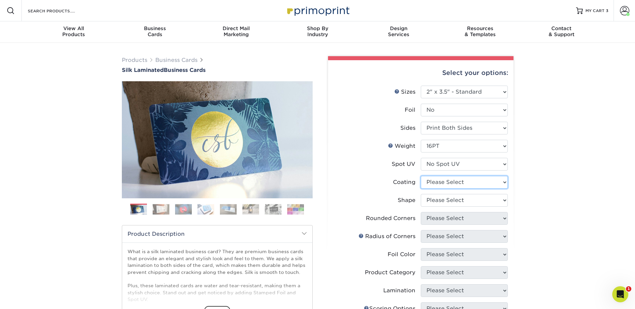
click at [447, 181] on select at bounding box center [464, 182] width 87 height 13
select select "3e7618de-abca-4bda-9f97-8b9129e913d8"
click at [421, 176] on select at bounding box center [464, 182] width 87 height 13
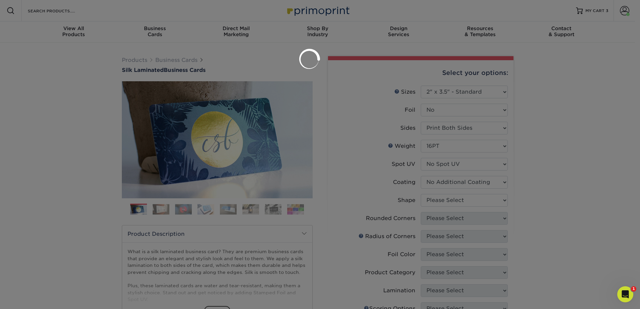
click at [449, 201] on div at bounding box center [320, 154] width 640 height 309
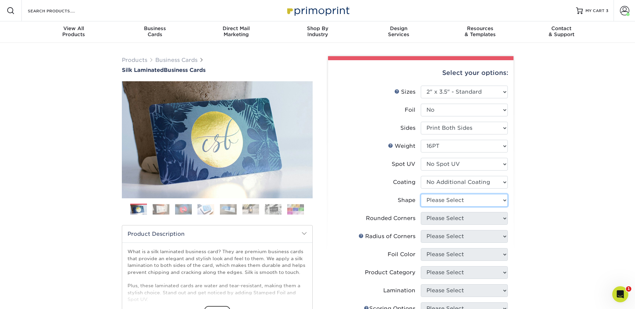
click at [449, 201] on select "Please Select Standard Oval" at bounding box center [464, 200] width 87 height 13
select select "standard"
click at [421, 194] on select "Please Select Standard Oval" at bounding box center [464, 200] width 87 height 13
click at [448, 220] on select "Please Select Yes - Round 2 Corners Yes - Round 4 Corners No" at bounding box center [464, 218] width 87 height 13
select select "0"
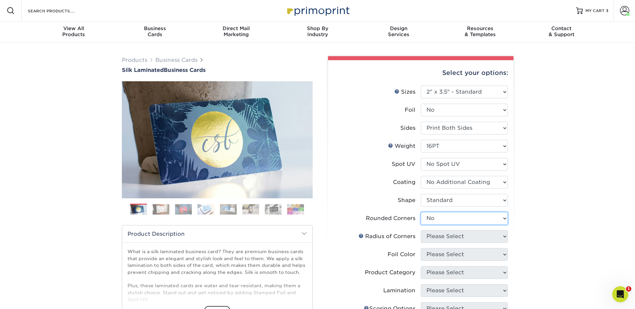
click at [421, 212] on select "Please Select Yes - Round 2 Corners Yes - Round 4 Corners No" at bounding box center [464, 218] width 87 height 13
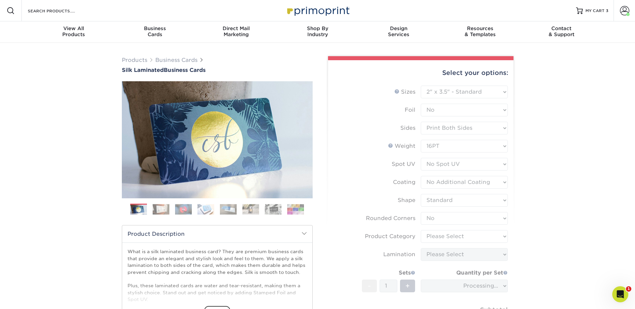
click at [447, 242] on form "Sizes Help Sizes Please Select 1.5" x 3.5" - Mini 1.75" x 3.5" - Mini 2" x 2" -…" at bounding box center [420, 215] width 175 height 259
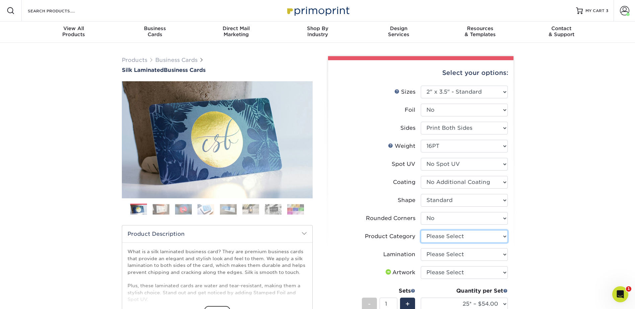
click at [457, 239] on select "Please Select Business Cards" at bounding box center [464, 236] width 87 height 13
select select "3b5148f1-0588-4f88-a218-97bcfdce65c1"
click at [421, 230] on select "Please Select Business Cards" at bounding box center [464, 236] width 87 height 13
click at [452, 255] on select "Please Select Silk" at bounding box center [464, 254] width 87 height 13
select select "ccacb42f-45f7-42d3-bbd3-7c8421cf37f0"
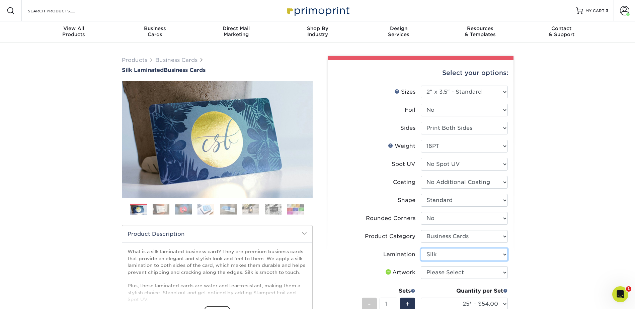
click at [421, 248] on select "Please Select Silk" at bounding box center [464, 254] width 87 height 13
click at [453, 272] on select "Please Select I will upload files I need a design - $100" at bounding box center [464, 272] width 87 height 13
select select "upload"
click at [421, 266] on select "Please Select I will upload files I need a design - $100" at bounding box center [464, 272] width 87 height 13
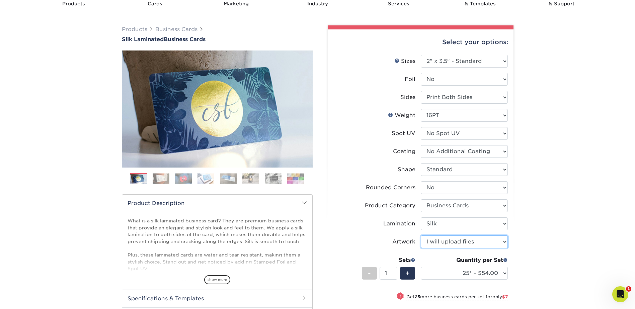
scroll to position [33, 0]
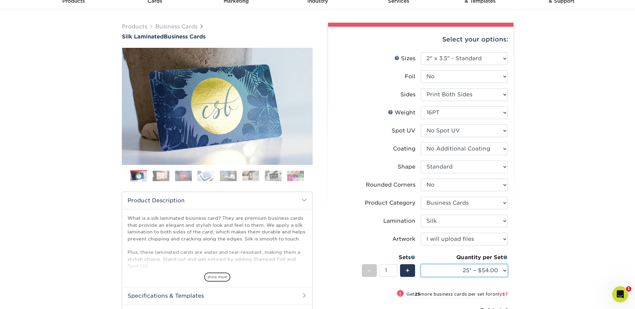
click at [469, 271] on select "25* – $54.00 50* – $61.00 75* – $68.00 100* – $75.00 250* – $82.00 500 – $86.00…" at bounding box center [464, 270] width 87 height 13
select select "100* – $75.00"
click at [421, 264] on select "25* – $54.00 50* – $61.00 75* – $68.00 100* – $75.00 250* – $82.00 500 – $86.00…" at bounding box center [464, 270] width 87 height 13
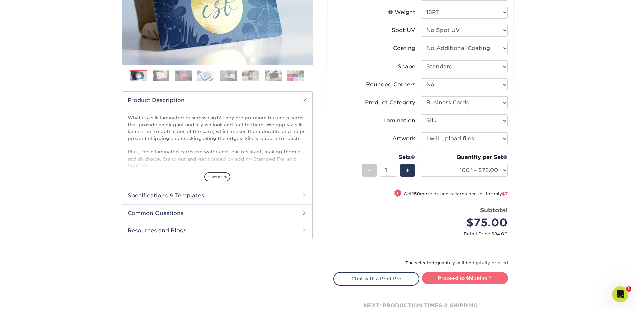
click at [474, 280] on link "Proceed to Shipping" at bounding box center [465, 278] width 86 height 12
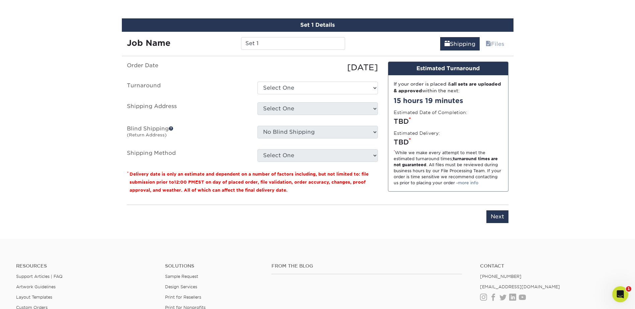
scroll to position [424, 0]
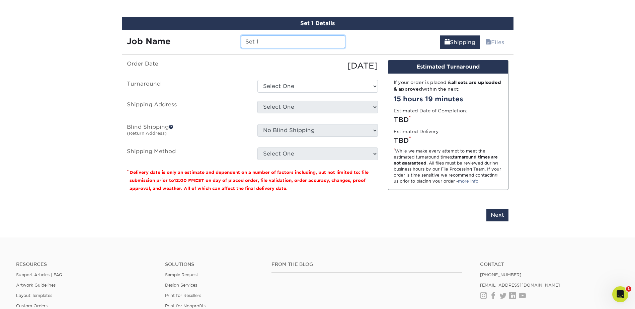
click at [277, 40] on input "Set 1" at bounding box center [293, 41] width 104 height 13
type input "RWalty"
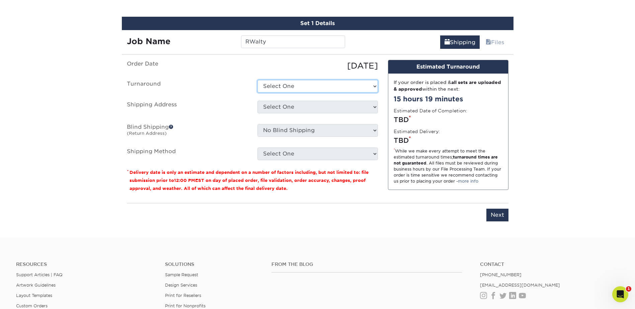
click at [308, 87] on select "Select One 2-4 Business Days 2 Day Next Business Day" at bounding box center [317, 86] width 120 height 13
select select "e8d6ad55-c448-4bce-ba25-c4c4dd4b9d0d"
click at [257, 80] on select "Select One 2-4 Business Days 2 Day Next Business Day" at bounding box center [317, 86] width 120 height 13
click at [292, 111] on select "Select One Adan Arreola Adolfo Ordonez Adolfo Ordonez Alfonso Toro Alicia Monta…" at bounding box center [317, 107] width 120 height 13
select select "277969"
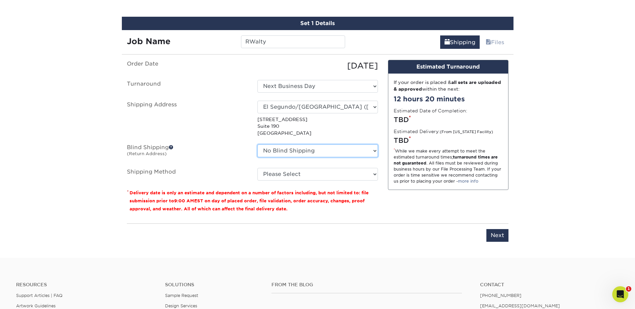
click at [294, 148] on select "No Blind Shipping Adan Arreola Adolfo Ordonez Adolfo Ordonez Alfonso Toro Alici…" at bounding box center [317, 151] width 120 height 13
select select "277969"
click at [257, 145] on select "No Blind Shipping Adan Arreola Adolfo Ordonez Adolfo Ordonez Alfonso Toro Alici…" at bounding box center [317, 151] width 120 height 13
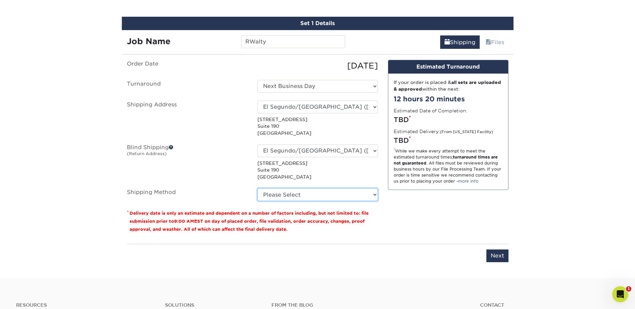
click at [292, 200] on select "Please Select Ground Shipping (+$7.84) 3 Day Shipping Service (+$15.34) 2 Day A…" at bounding box center [317, 194] width 120 height 13
select select "03"
click at [257, 188] on select "Please Select Ground Shipping (+$7.84) 3 Day Shipping Service (+$15.34) 2 Day A…" at bounding box center [317, 194] width 120 height 13
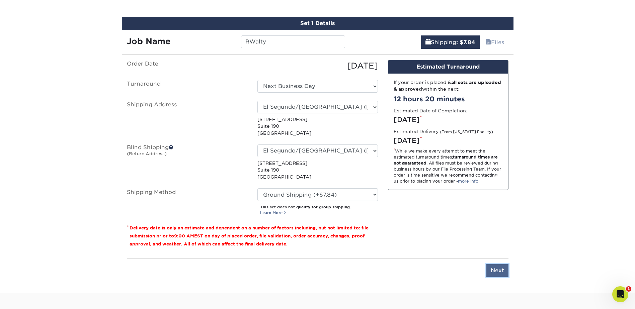
click at [490, 268] on input "Next" at bounding box center [497, 270] width 22 height 13
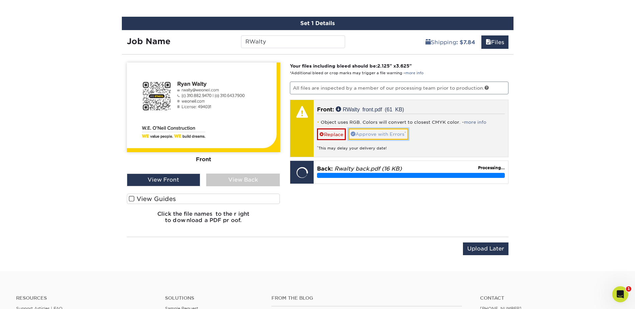
click at [397, 134] on link "Approve with Errors *" at bounding box center [378, 133] width 60 height 11
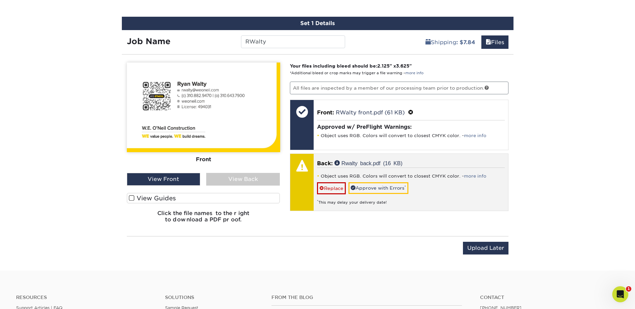
click at [376, 182] on div "Object uses RGB. Colors will convert to closest CMYK color. - more info Replace…" at bounding box center [411, 186] width 188 height 37
click at [374, 187] on link "Approve with Errors *" at bounding box center [378, 187] width 60 height 11
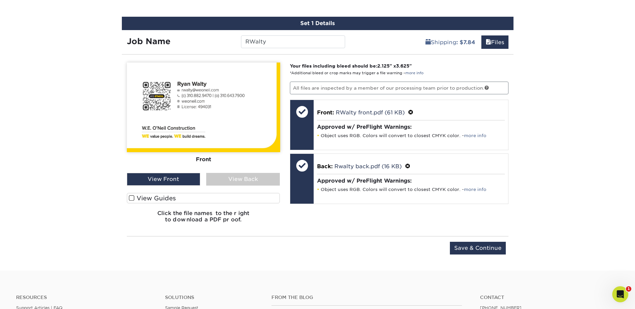
click at [229, 175] on div "View Back" at bounding box center [243, 179] width 74 height 13
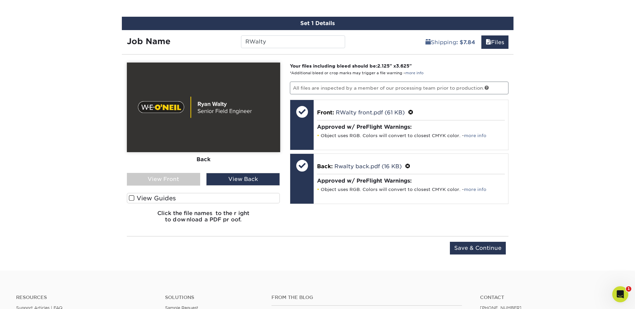
click at [174, 180] on div "View Front" at bounding box center [164, 179] width 74 height 13
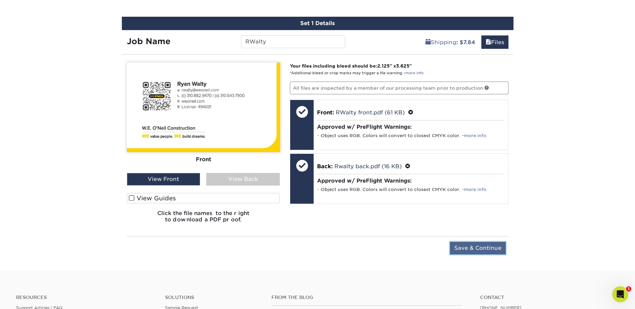
click at [480, 248] on input "Save & Continue" at bounding box center [478, 248] width 56 height 13
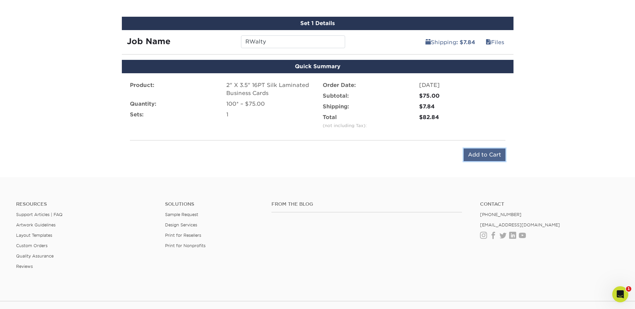
click at [487, 157] on input "Add to Cart" at bounding box center [484, 155] width 42 height 13
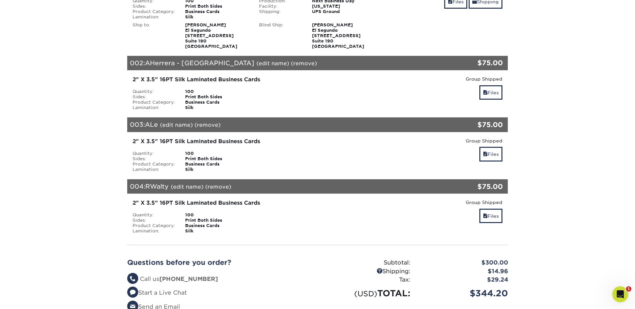
scroll to position [234, 0]
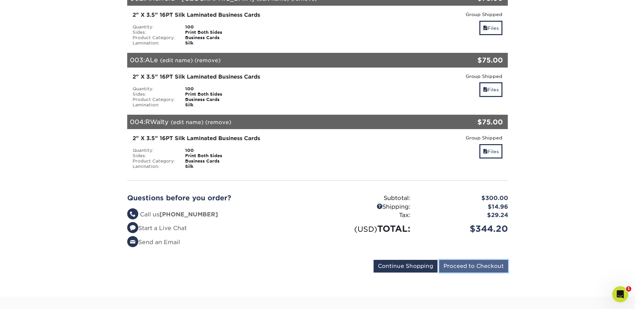
click at [485, 264] on input "Proceed to Checkout" at bounding box center [473, 266] width 69 height 13
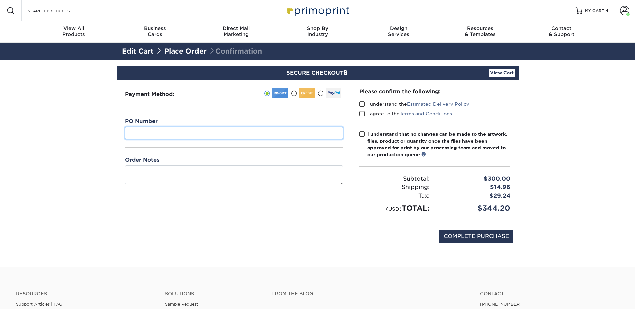
click at [150, 131] on input "text" at bounding box center [234, 133] width 218 height 13
type input "07"
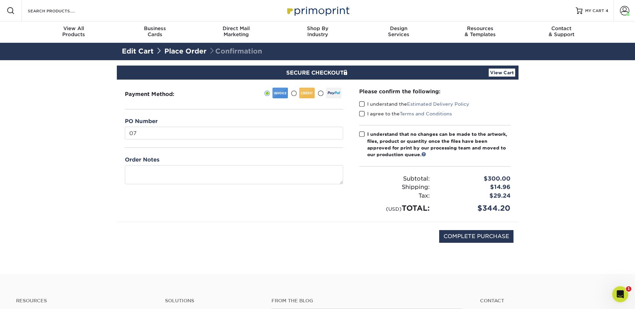
click at [82, 131] on section "SECURE CHECKOUT View Cart Payment Method: 07" at bounding box center [317, 167] width 635 height 214
click at [362, 103] on span at bounding box center [362, 104] width 6 height 6
click at [0, 0] on input "I understand the Estimated Delivery Policy" at bounding box center [0, 0] width 0 height 0
click at [362, 115] on span at bounding box center [362, 114] width 6 height 6
click at [0, 0] on input "I agree to the Terms and Conditions" at bounding box center [0, 0] width 0 height 0
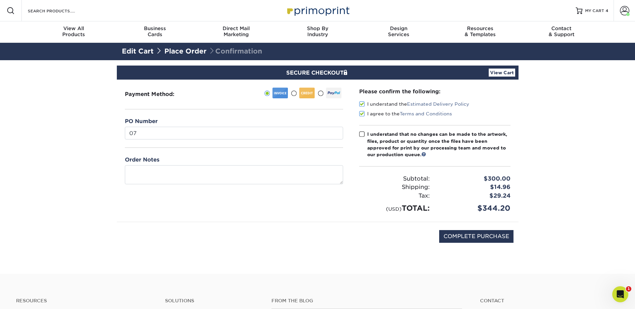
click at [363, 135] on span at bounding box center [362, 134] width 6 height 6
click at [0, 0] on input "I understand that no changes can be made to the artwork, files, product or quan…" at bounding box center [0, 0] width 0 height 0
click at [471, 238] on input "COMPLETE PURCHASE" at bounding box center [476, 236] width 74 height 13
type input "PROCESSING, PLEASE WAIT..."
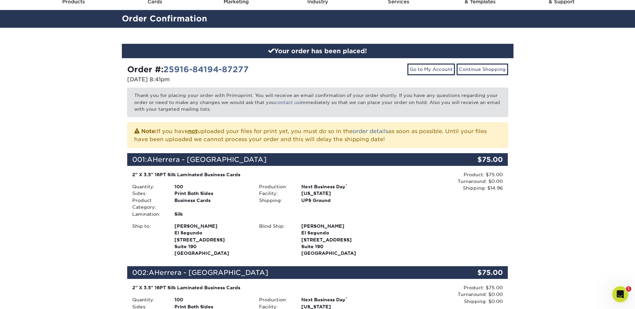
scroll to position [33, 0]
